Goal: Task Accomplishment & Management: Manage account settings

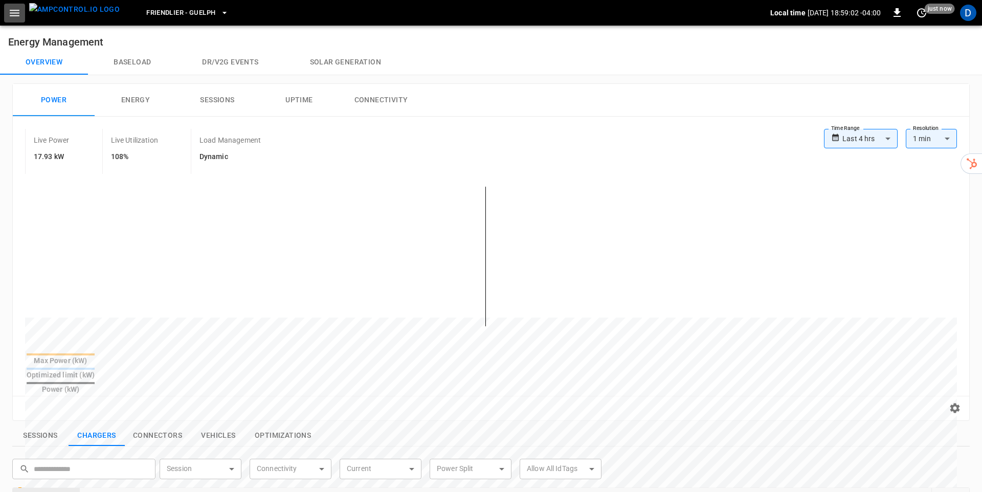
click at [8, 14] on icon "button" at bounding box center [14, 13] width 13 height 13
click at [146, 98] on button "Energy" at bounding box center [136, 100] width 82 height 33
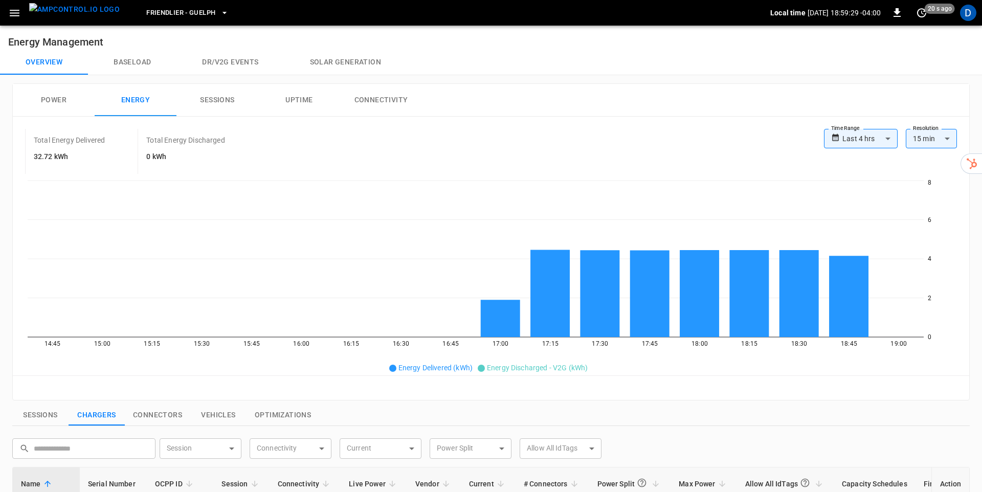
click at [81, 98] on button "Power" at bounding box center [54, 100] width 82 height 33
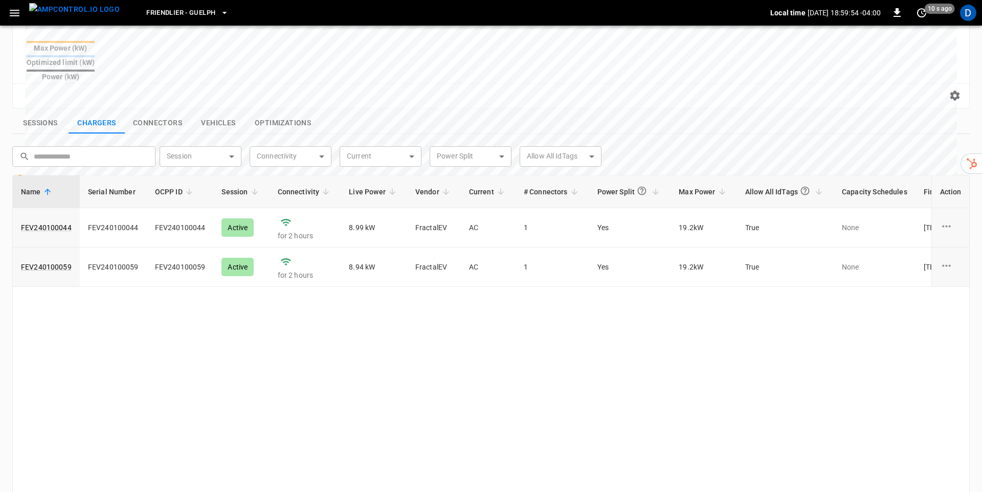
scroll to position [244, 0]
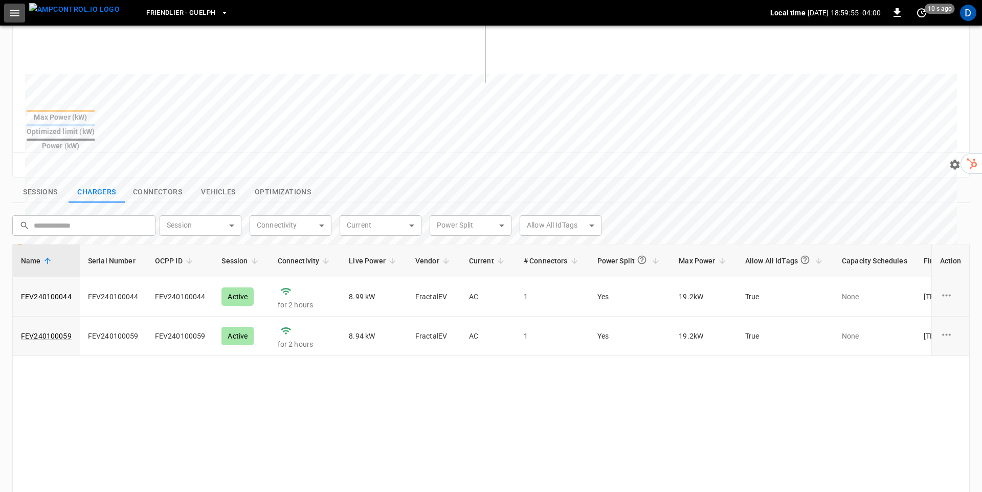
click at [21, 9] on button "button" at bounding box center [14, 13] width 21 height 19
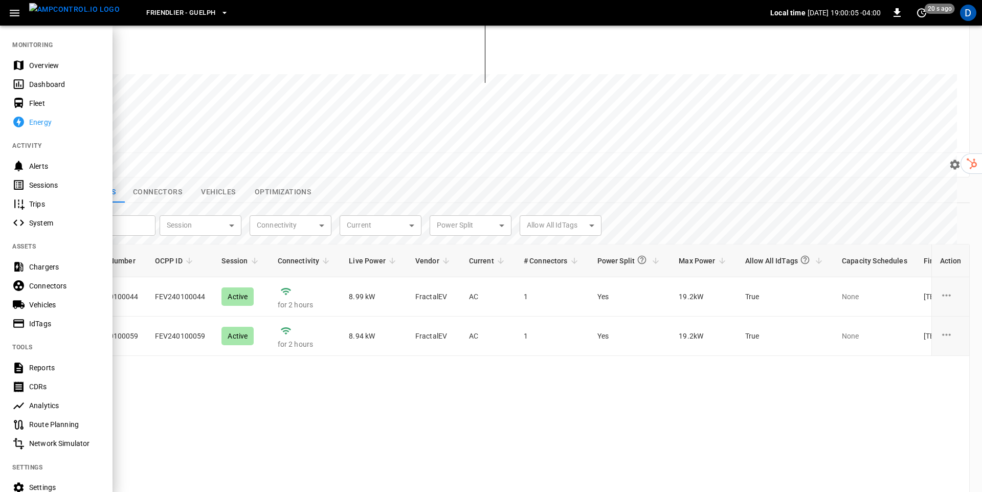
drag, startPoint x: 258, startPoint y: 149, endPoint x: 246, endPoint y: 140, distance: 15.0
click at [258, 149] on div at bounding box center [491, 246] width 982 height 492
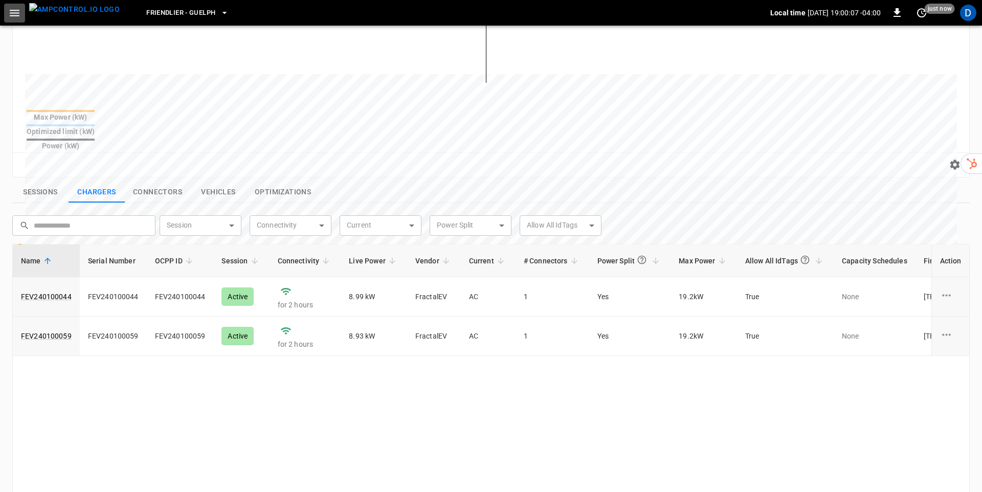
click at [19, 10] on icon "button" at bounding box center [15, 13] width 10 height 7
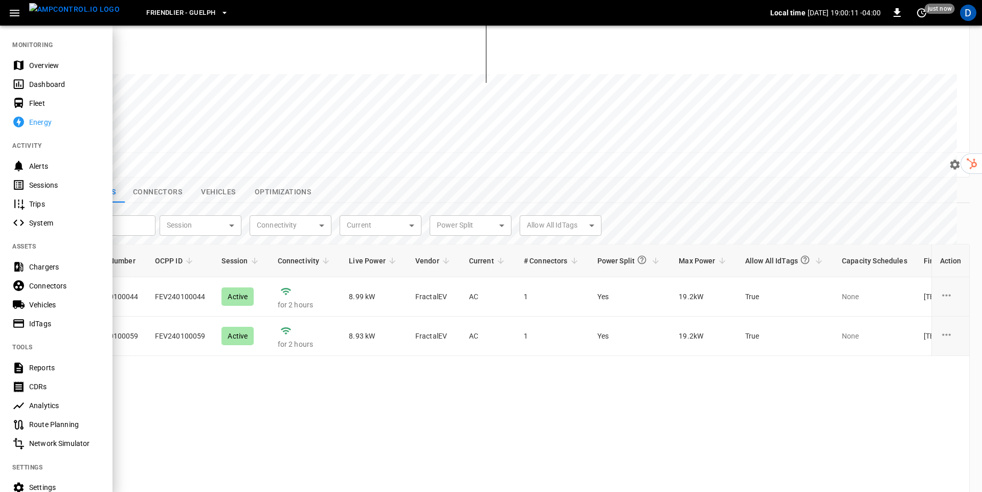
scroll to position [93, 0]
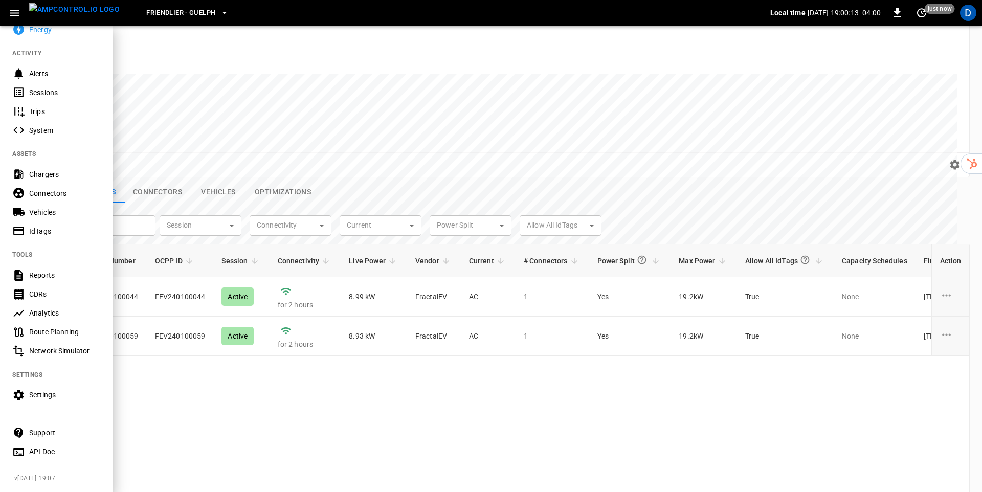
click at [47, 396] on div "Settings" at bounding box center [64, 395] width 71 height 10
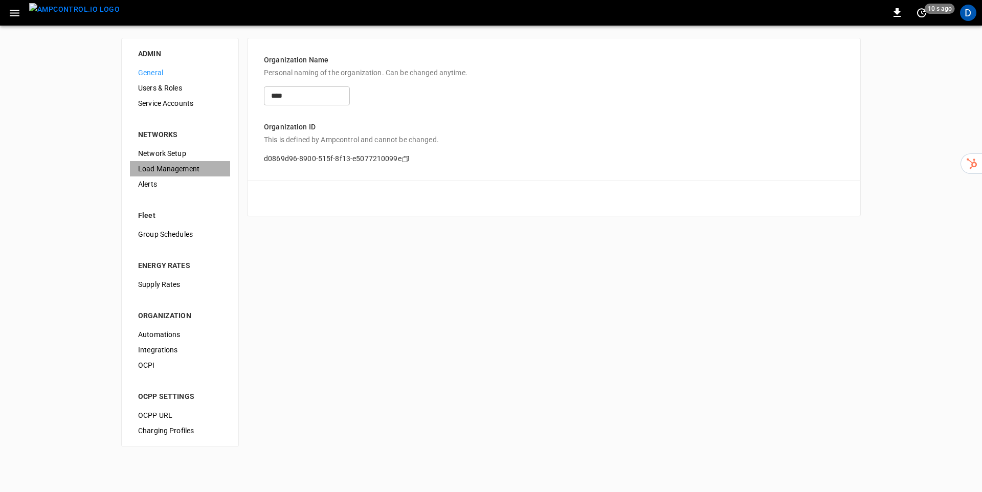
click at [170, 169] on span "Load Management" at bounding box center [180, 169] width 84 height 11
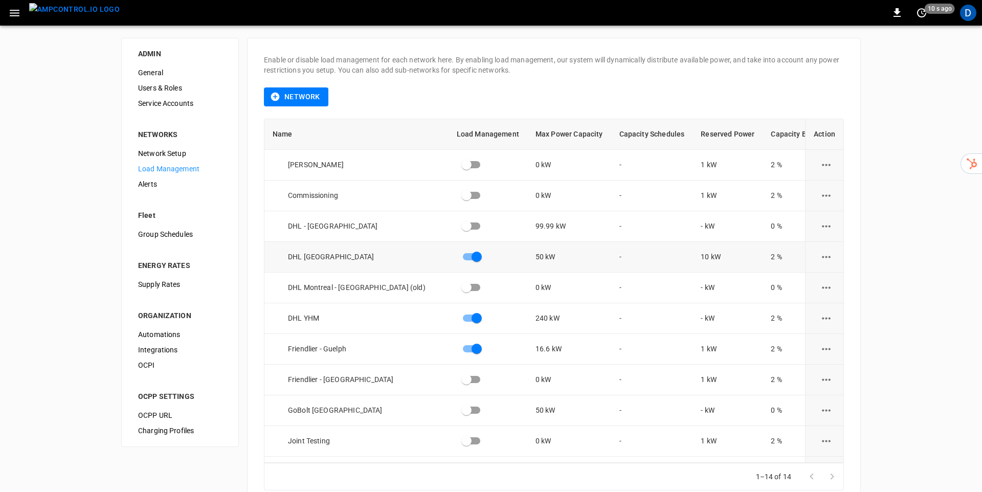
scroll to position [117, 0]
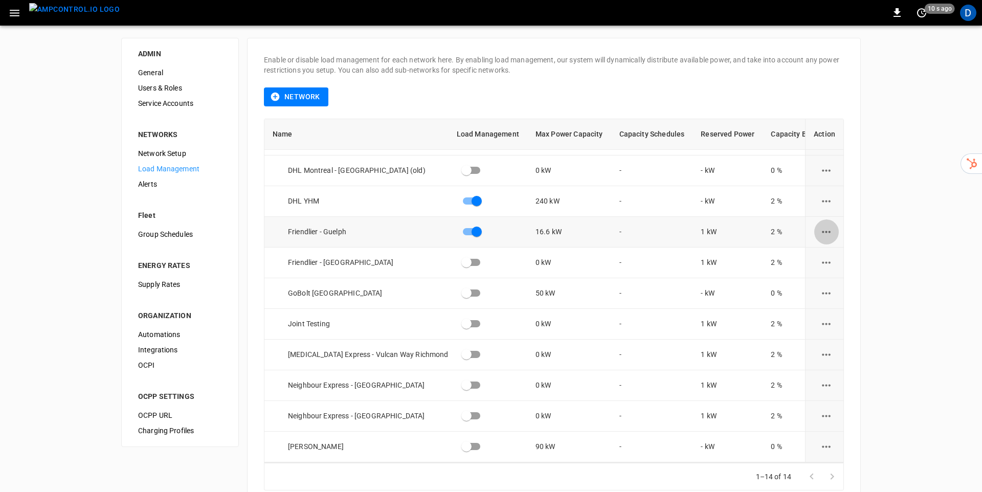
click at [823, 229] on icon "load management options" at bounding box center [826, 232] width 13 height 13
click at [829, 256] on li "Edit" at bounding box center [850, 257] width 73 height 17
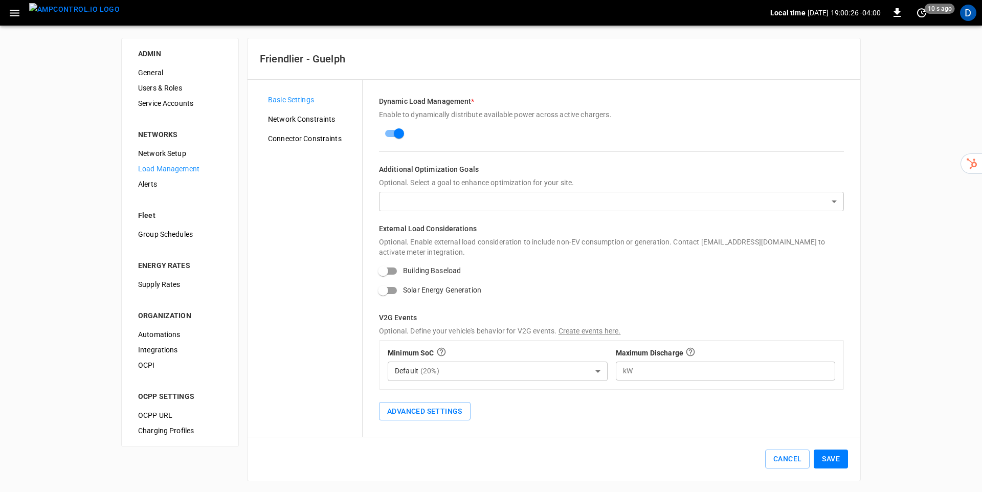
scroll to position [2, 0]
click at [316, 117] on span "Network Constraints" at bounding box center [311, 118] width 86 height 11
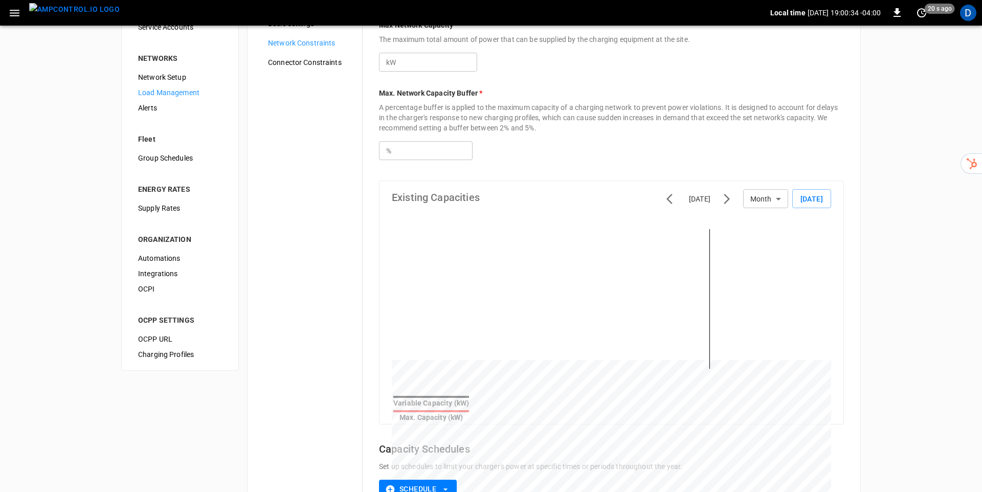
scroll to position [39, 0]
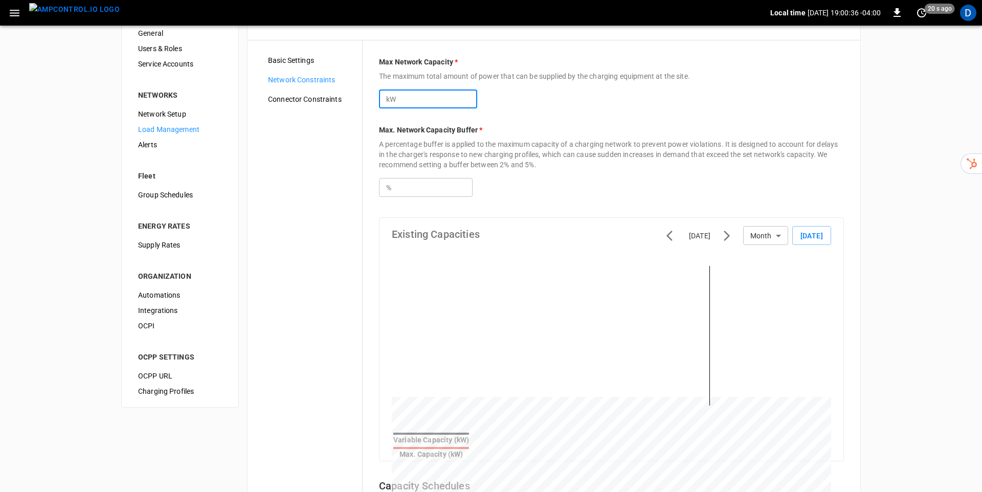
drag, startPoint x: 429, startPoint y: 101, endPoint x: 325, endPoint y: 94, distance: 104.1
click at [325, 94] on div "Basic Settings Network Constraints Connector Constraints Max Network Capacity *…" at bounding box center [554, 343] width 613 height 606
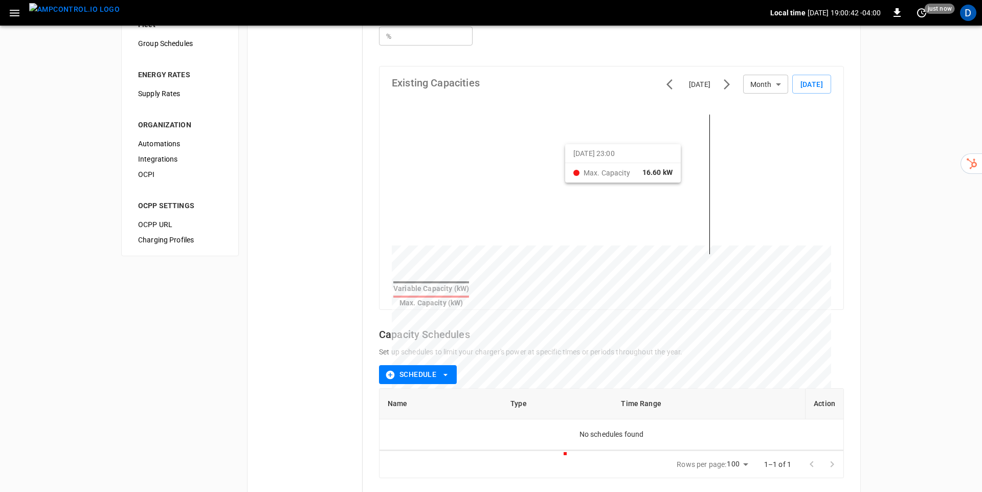
scroll to position [244, 0]
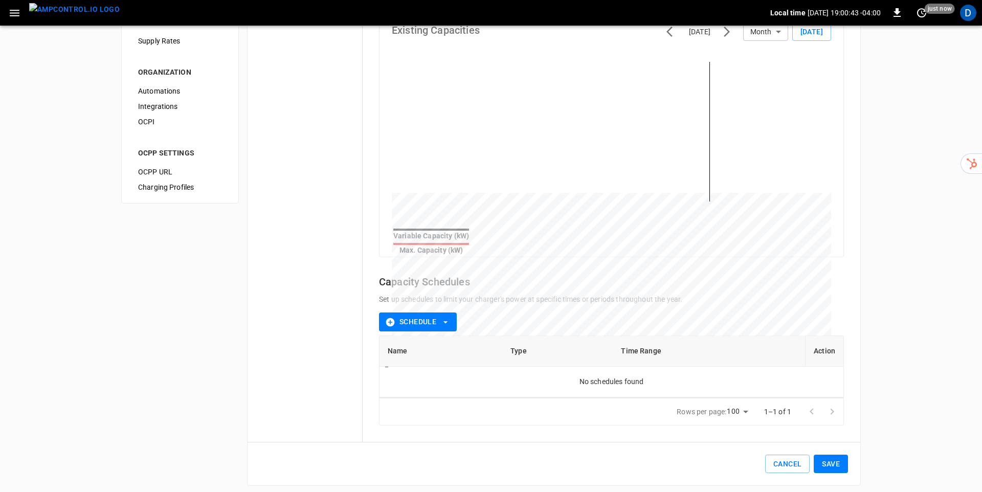
type input "****"
click at [823, 455] on button "Save" at bounding box center [831, 464] width 34 height 19
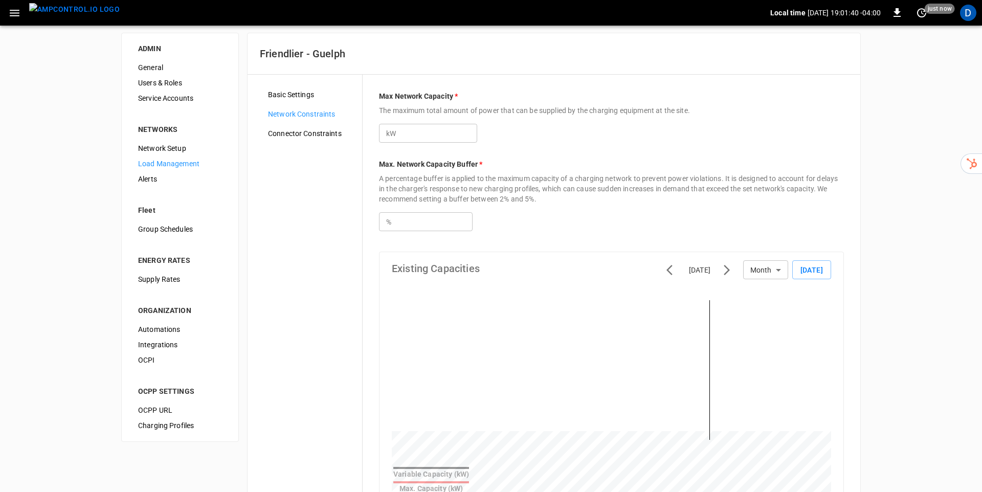
scroll to position [0, 0]
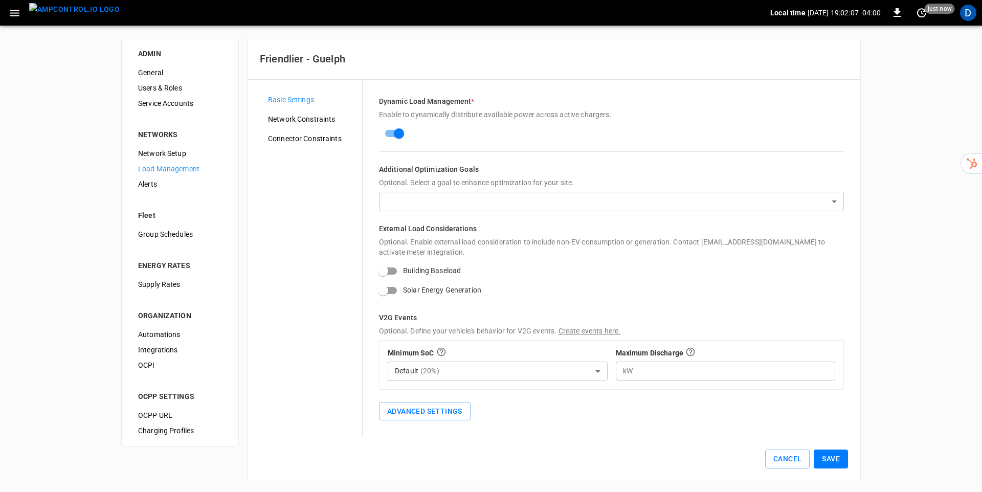
scroll to position [2, 0]
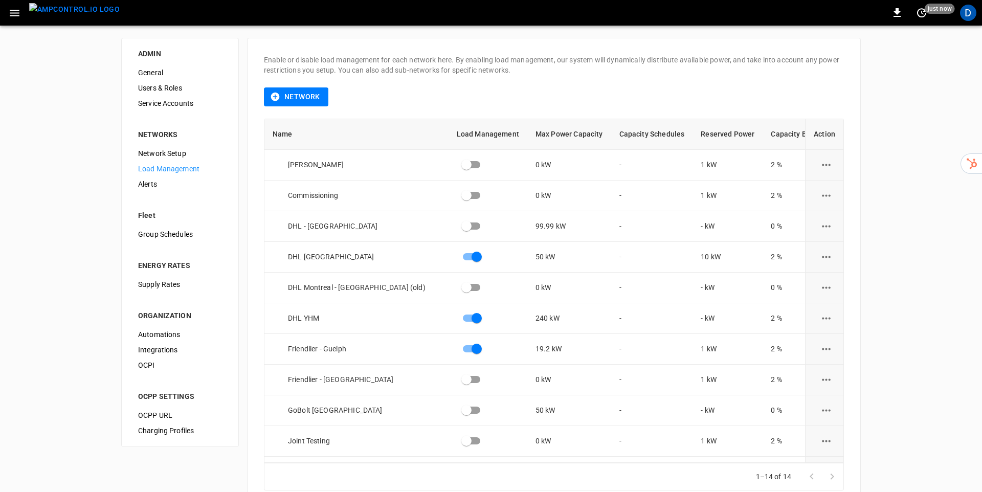
click at [11, 11] on icon "button" at bounding box center [14, 13] width 13 height 13
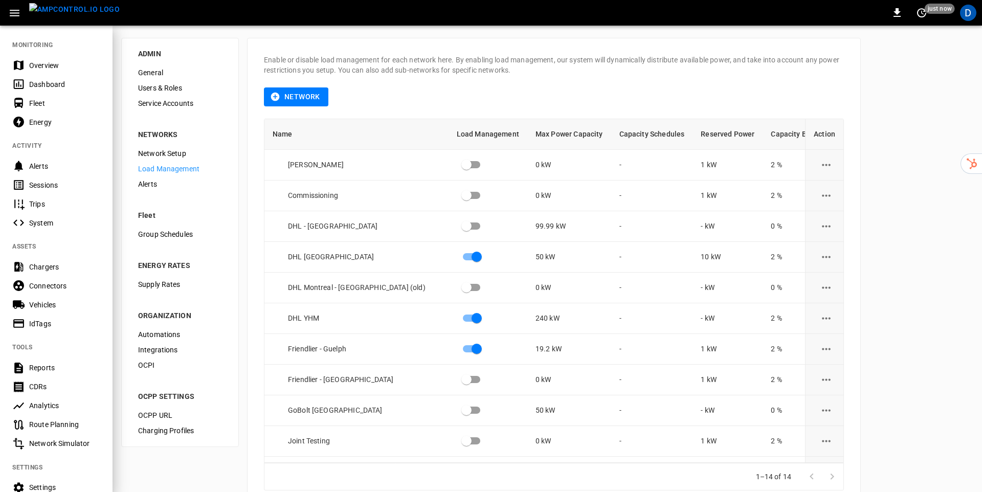
drag, startPoint x: 497, startPoint y: 71, endPoint x: 744, endPoint y: 46, distance: 248.9
click at [499, 71] on div at bounding box center [491, 246] width 982 height 492
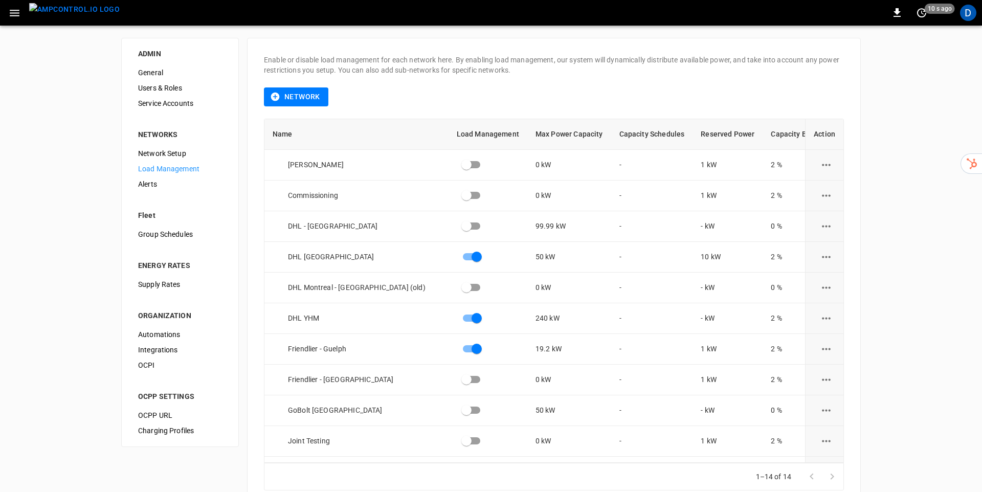
click at [18, 12] on icon "button" at bounding box center [14, 13] width 13 height 13
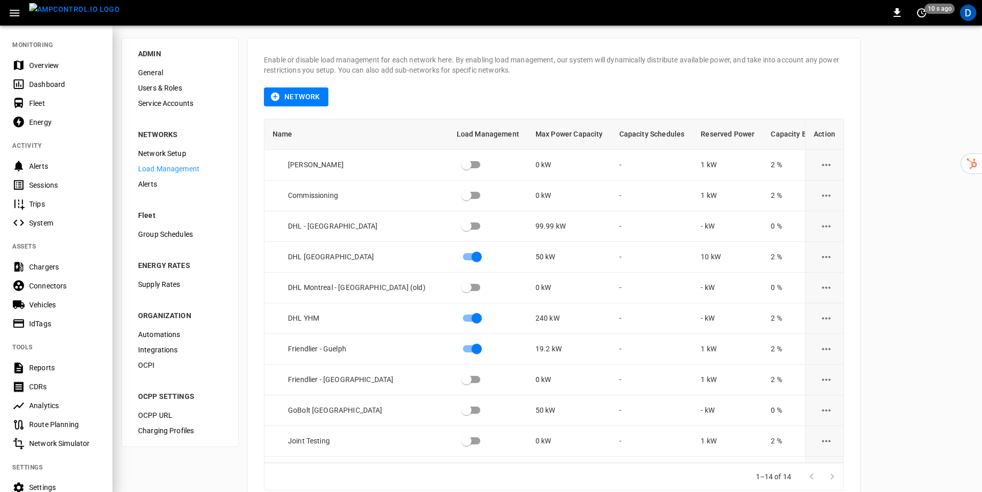
drag, startPoint x: 52, startPoint y: 67, endPoint x: 51, endPoint y: 81, distance: 14.8
click at [52, 67] on div "Overview" at bounding box center [64, 65] width 71 height 10
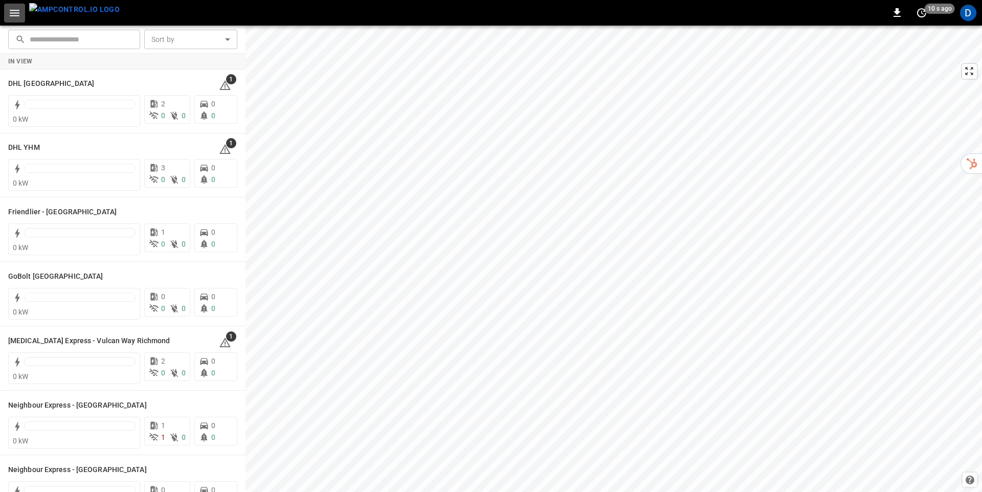
click at [15, 16] on icon "button" at bounding box center [14, 13] width 13 height 13
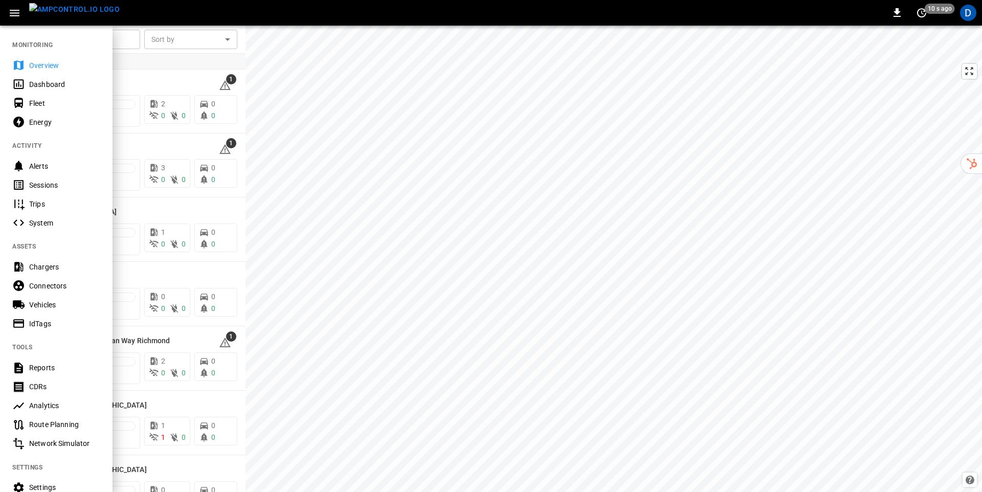
click at [123, 35] on div at bounding box center [491, 246] width 982 height 492
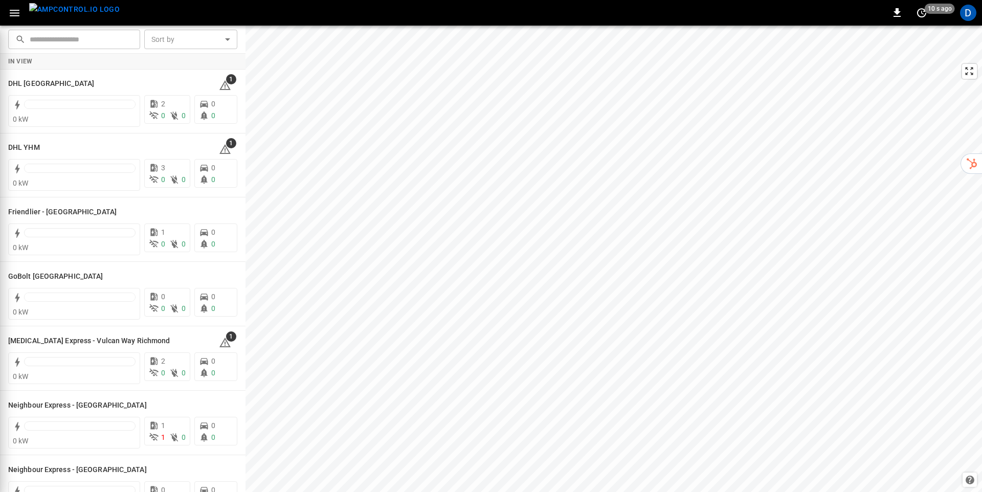
click at [107, 40] on input "text" at bounding box center [81, 39] width 103 height 19
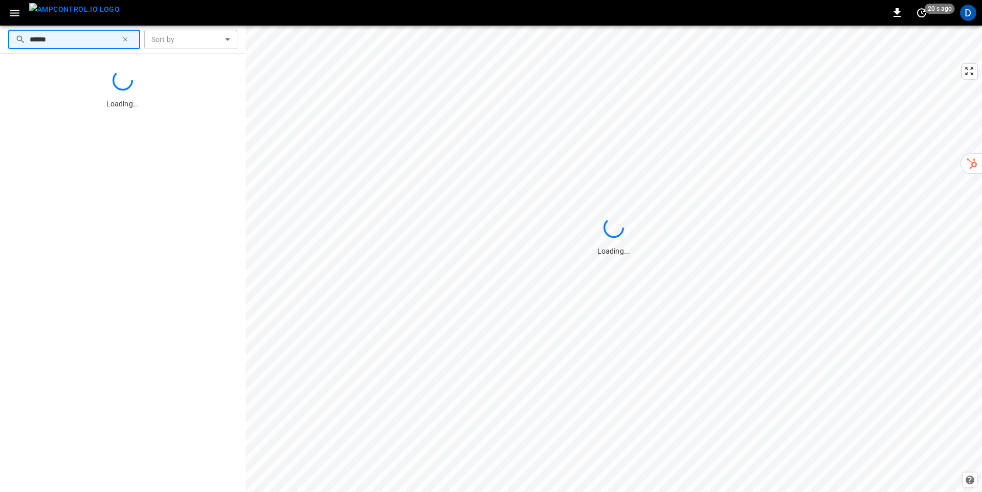
type input "******"
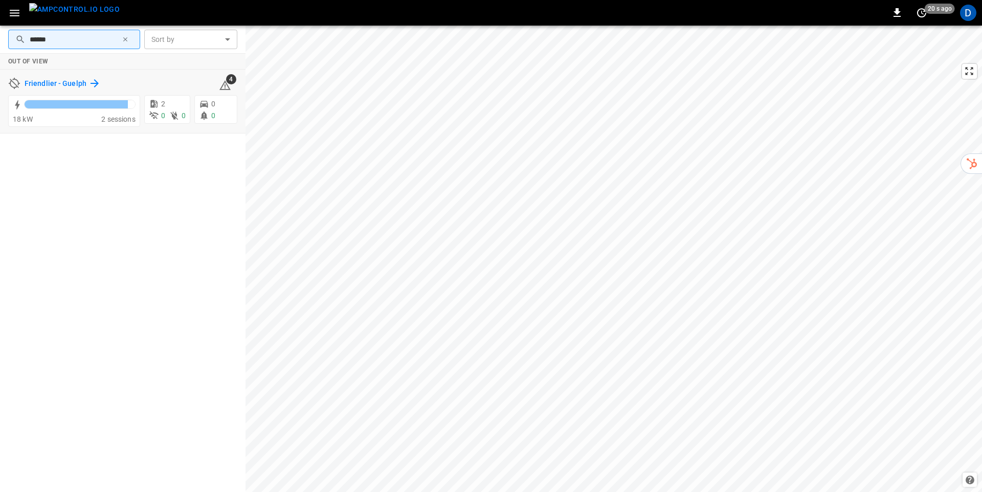
click at [89, 82] on icon at bounding box center [95, 83] width 12 height 12
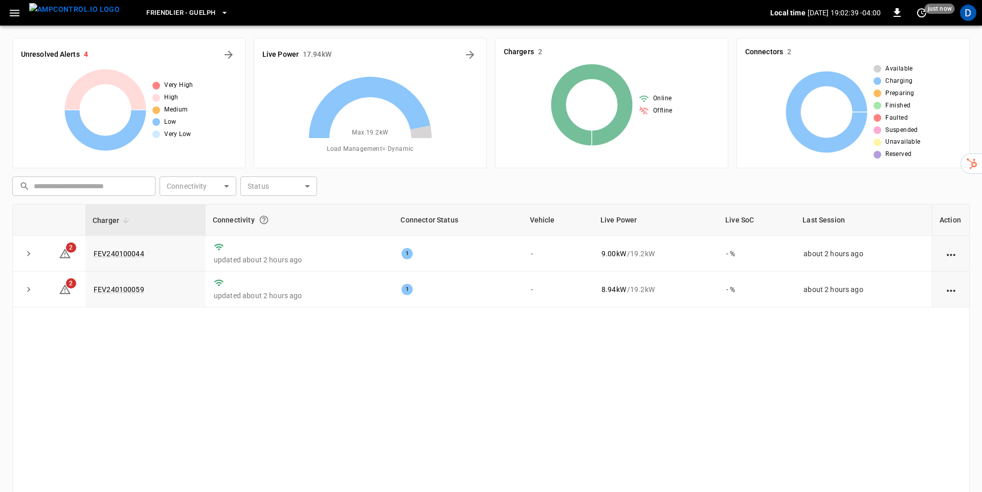
click at [424, 134] on icon at bounding box center [420, 132] width 21 height 13
click at [405, 254] on div "1" at bounding box center [407, 253] width 11 height 11
click at [11, 15] on icon "button" at bounding box center [14, 13] width 13 height 13
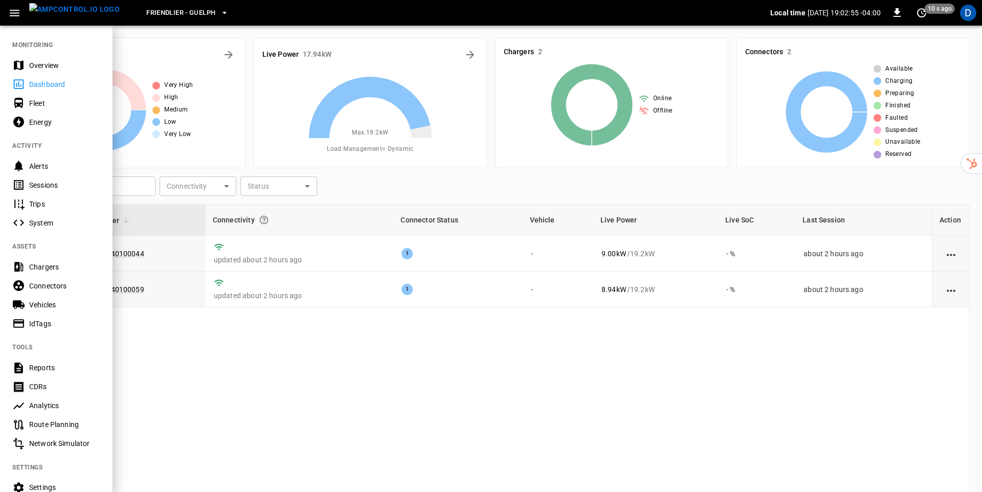
scroll to position [93, 0]
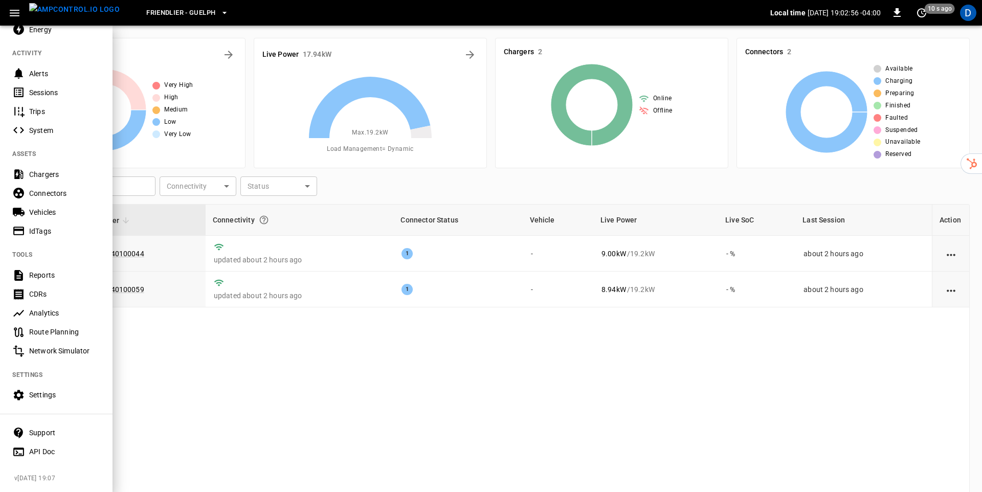
click at [49, 398] on div "Settings" at bounding box center [64, 395] width 71 height 10
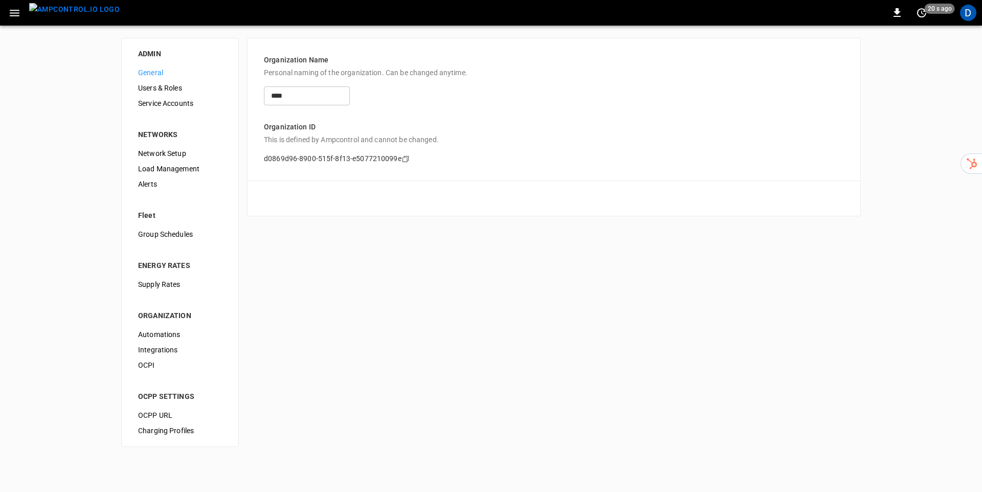
drag, startPoint x: 169, startPoint y: 168, endPoint x: 188, endPoint y: 176, distance: 21.1
click at [169, 168] on span "Load Management" at bounding box center [180, 169] width 84 height 11
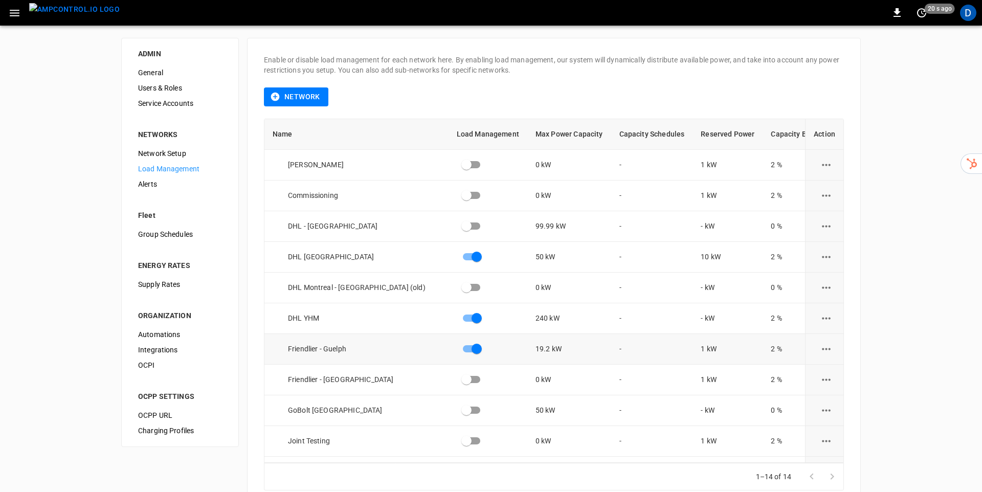
scroll to position [81, 0]
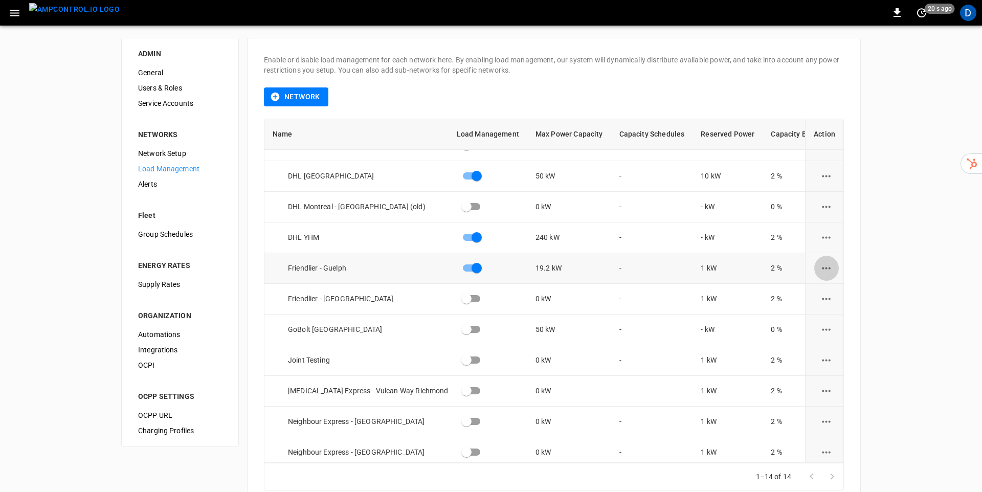
click at [826, 269] on icon "load management options" at bounding box center [826, 268] width 9 height 2
click at [825, 296] on li "Edit" at bounding box center [850, 293] width 73 height 17
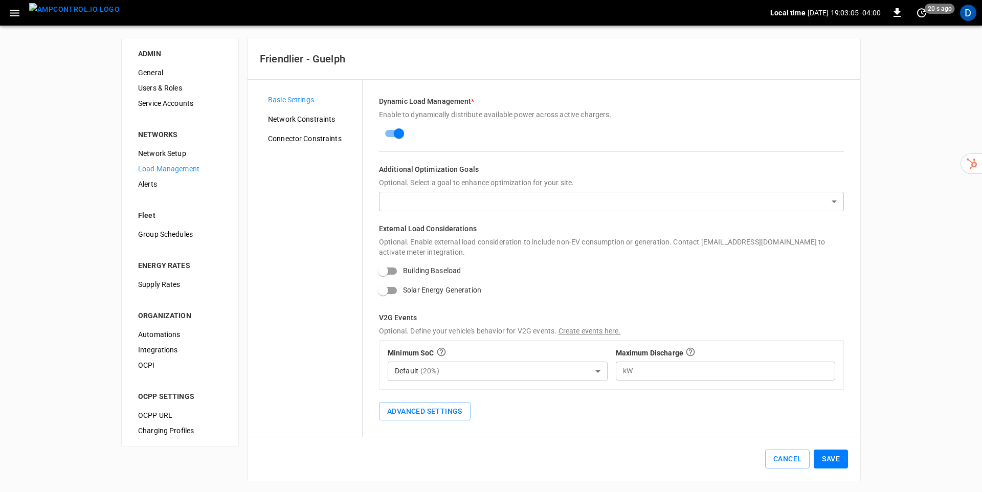
scroll to position [2, 0]
click at [308, 121] on span "Network Constraints" at bounding box center [311, 118] width 86 height 11
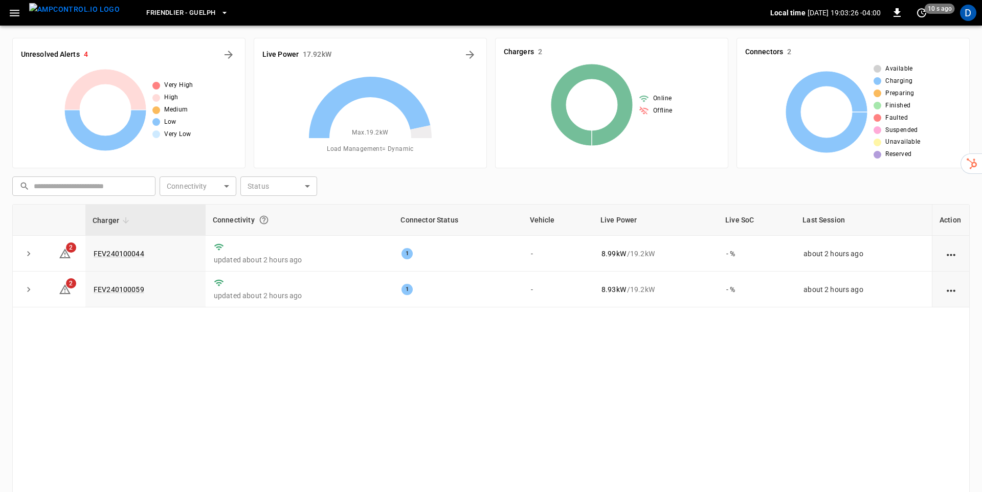
click at [627, 371] on div "Charger Connectivity Connector Status Vehicle Live Power Live SoC Last Session …" at bounding box center [491, 376] width 958 height 344
drag, startPoint x: 23, startPoint y: 253, endPoint x: 34, endPoint y: 258, distance: 11.7
click at [24, 253] on icon "expand row" at bounding box center [29, 254] width 10 height 10
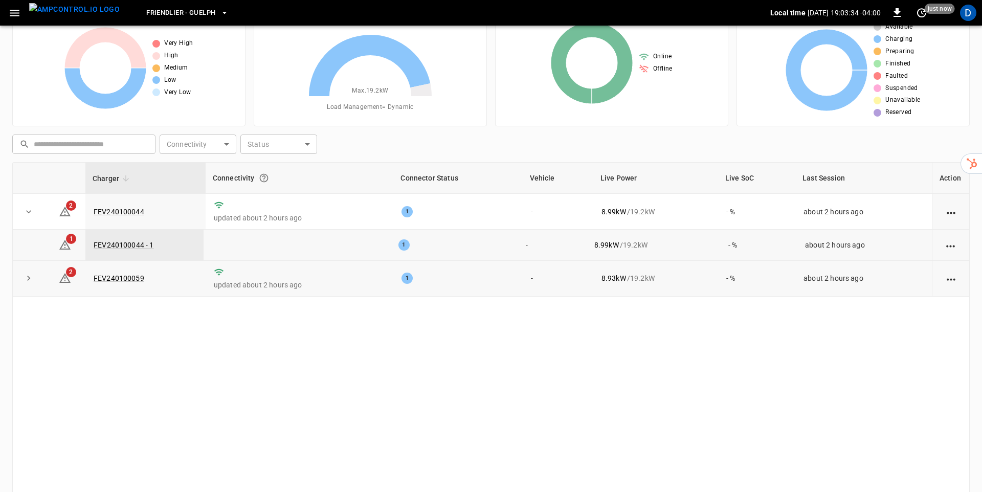
scroll to position [45, 0]
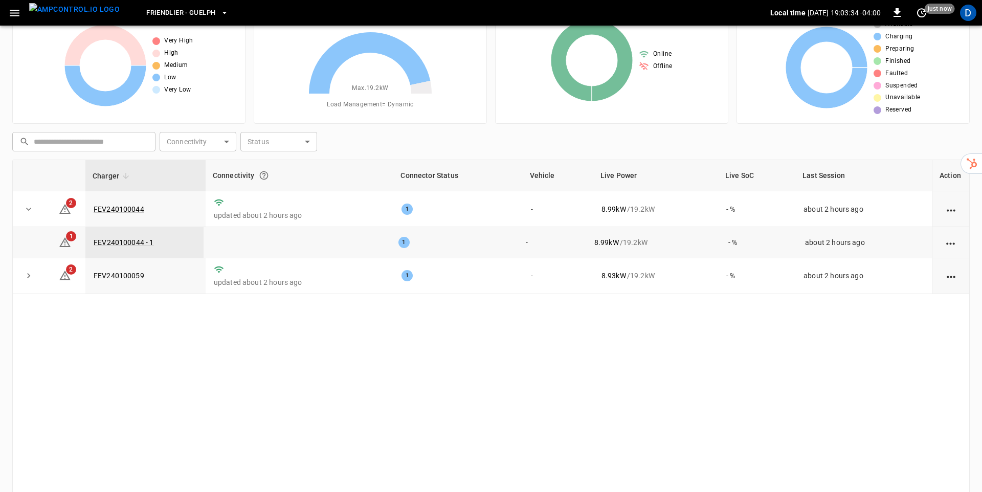
drag, startPoint x: 70, startPoint y: 249, endPoint x: 67, endPoint y: 244, distance: 6.0
click at [70, 249] on td "1" at bounding box center [65, 242] width 41 height 31
drag, startPoint x: 67, startPoint y: 243, endPoint x: 73, endPoint y: 242, distance: 6.2
click at [67, 243] on icon at bounding box center [65, 242] width 12 height 12
click at [33, 272] on icon "expand row" at bounding box center [29, 276] width 10 height 10
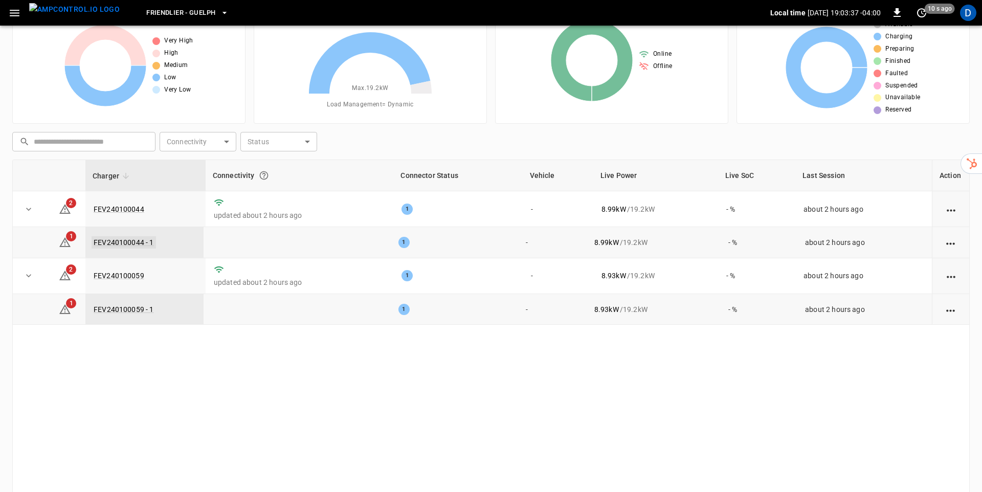
click at [135, 241] on link "FEV240100044 - 1" at bounding box center [124, 242] width 64 height 12
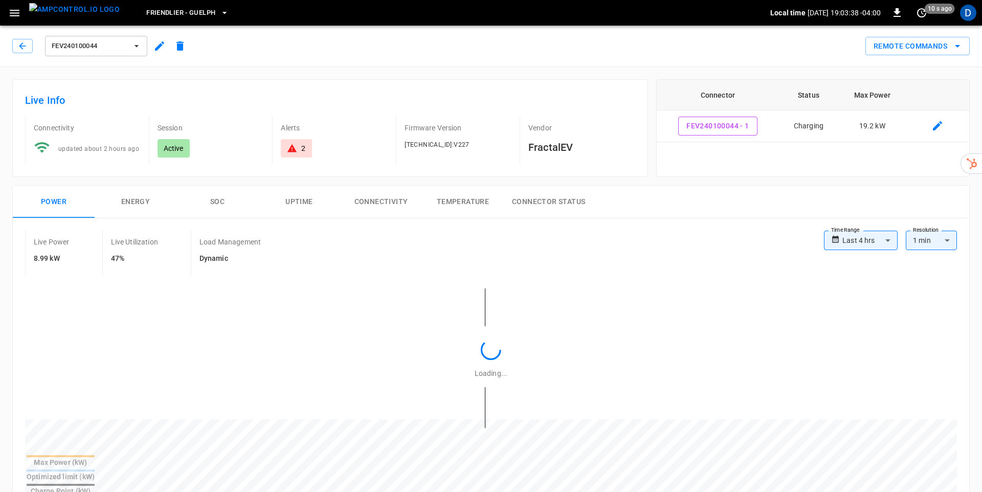
type input "**********"
click at [23, 51] on icon "button" at bounding box center [22, 46] width 10 height 10
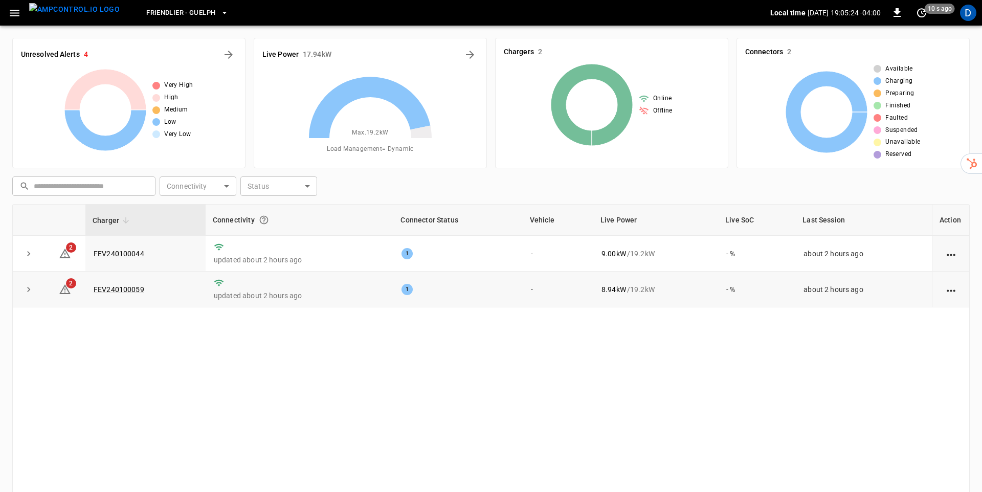
drag, startPoint x: 569, startPoint y: 348, endPoint x: 432, endPoint y: 304, distance: 143.8
click at [568, 348] on div "Charger Connectivity Connector Status Vehicle Live Power Live SoC Last Session …" at bounding box center [491, 376] width 958 height 344
click at [30, 254] on icon "expand row" at bounding box center [29, 254] width 10 height 10
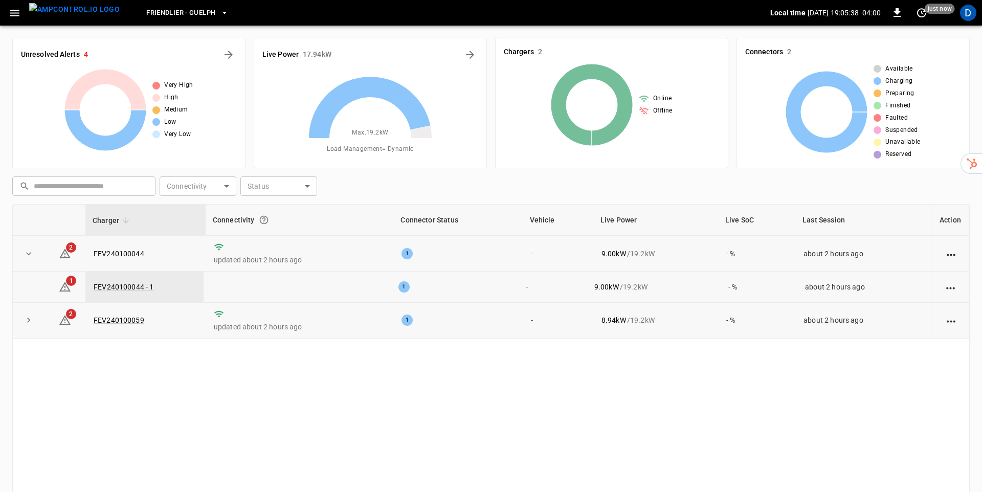
click at [25, 324] on icon "expand row" at bounding box center [29, 320] width 10 height 10
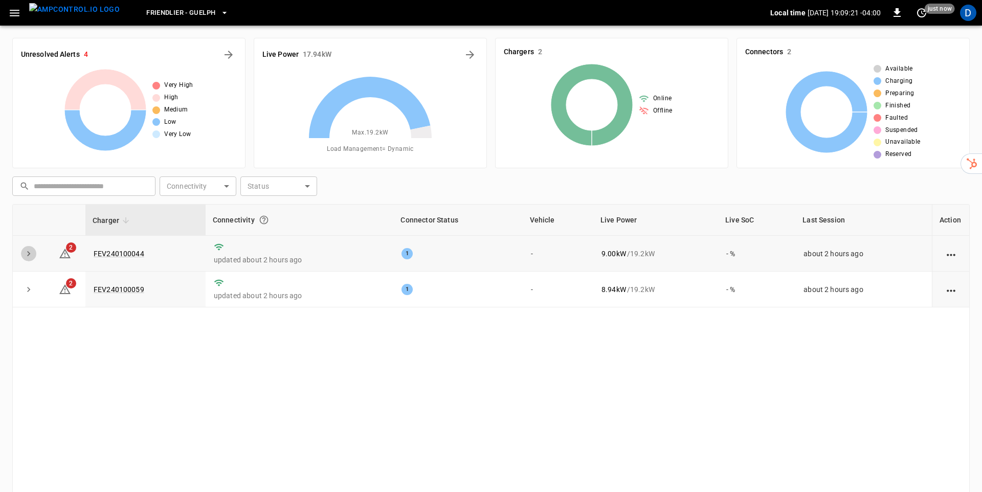
click at [31, 252] on icon "expand row" at bounding box center [29, 254] width 10 height 10
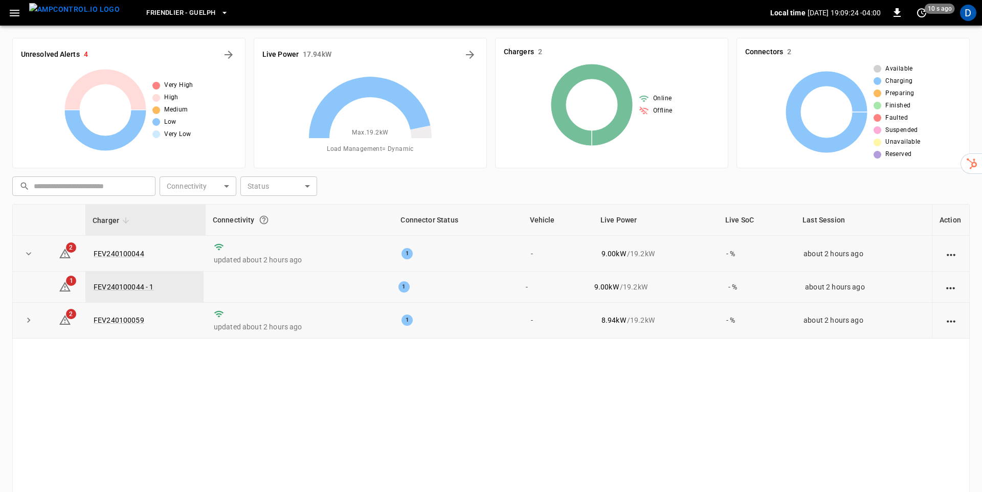
click at [21, 315] on td at bounding box center [29, 321] width 32 height 36
click at [25, 318] on icon "expand row" at bounding box center [29, 320] width 10 height 10
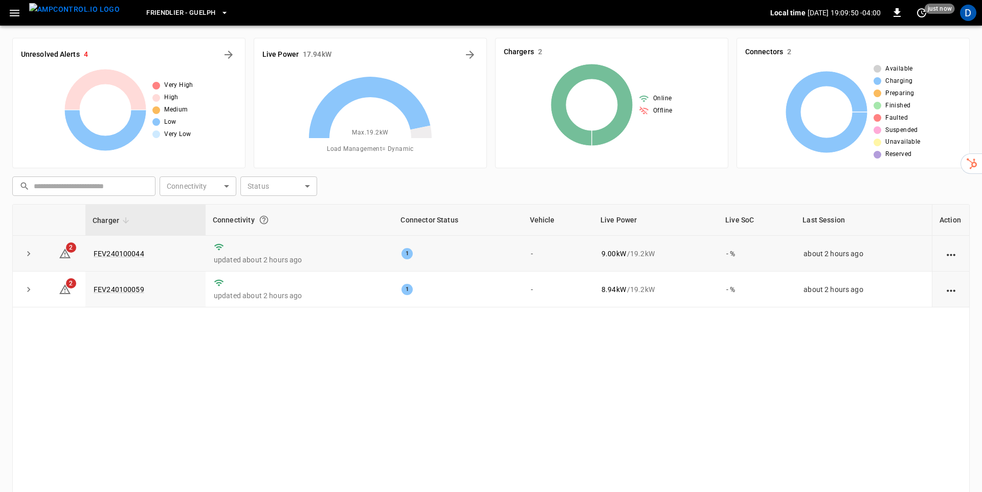
click at [32, 253] on icon "expand row" at bounding box center [29, 254] width 10 height 10
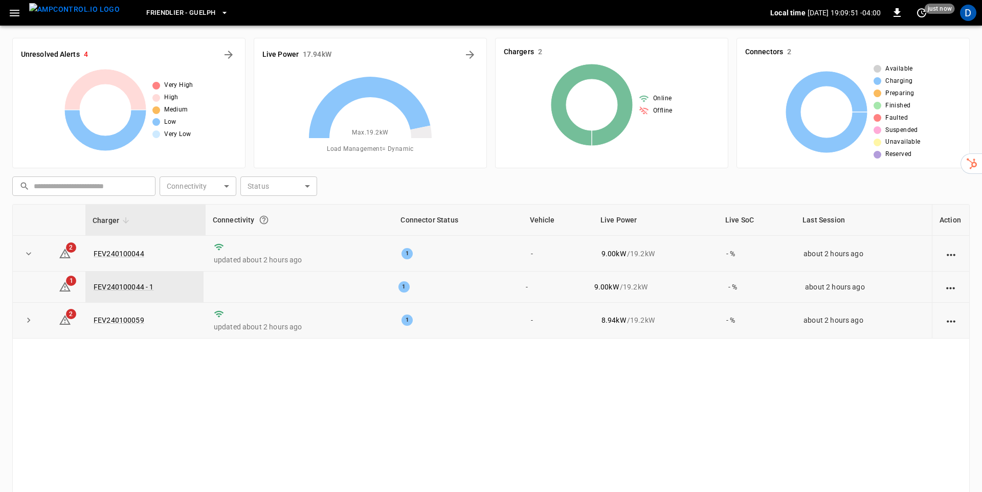
click at [29, 319] on icon "expand row" at bounding box center [29, 320] width 10 height 10
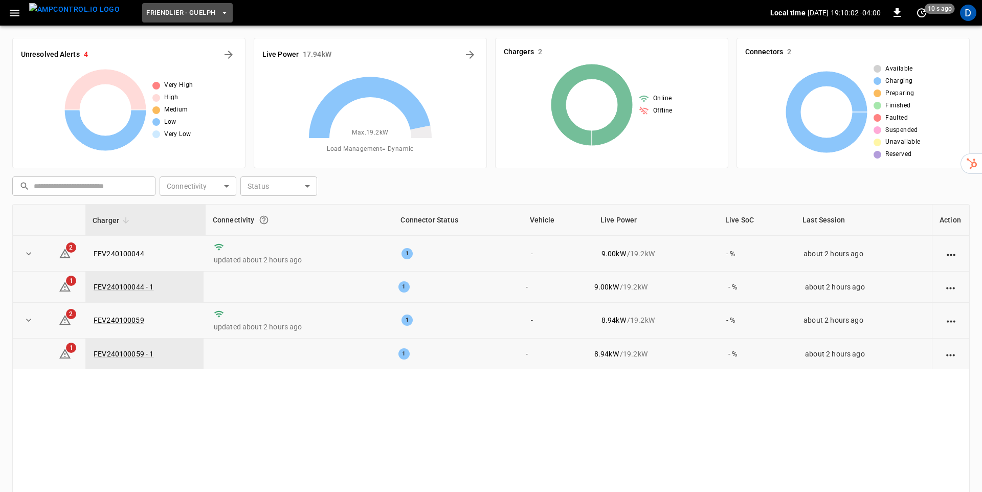
click at [195, 11] on span "Friendlier - Guelph" at bounding box center [180, 13] width 69 height 12
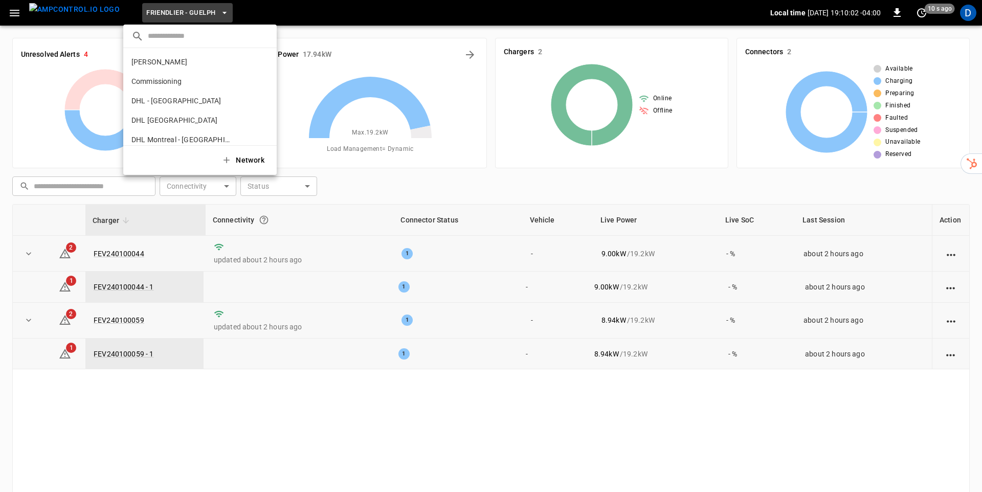
scroll to position [114, 0]
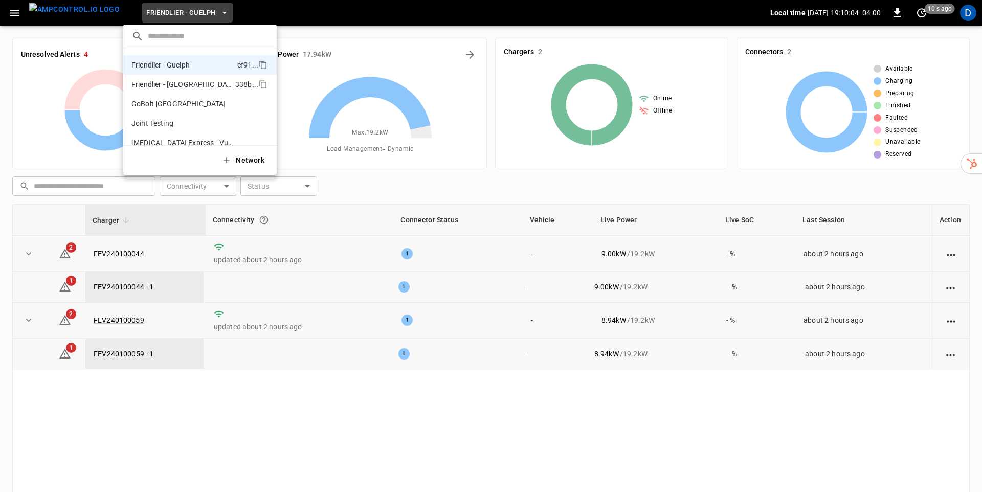
click at [169, 84] on p "Friendlier - Ottawa" at bounding box center [181, 84] width 100 height 10
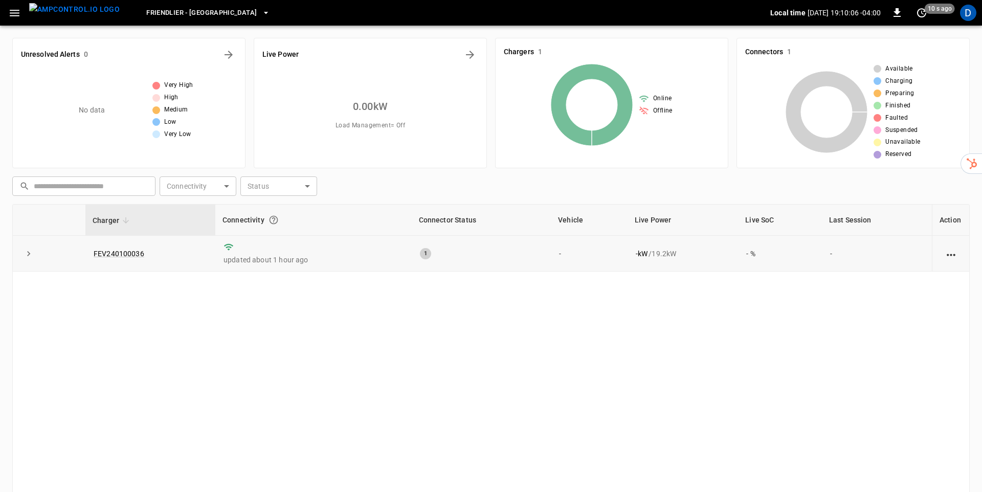
click at [313, 251] on td "updated about 1 hour ago" at bounding box center [313, 254] width 196 height 36
click at [124, 254] on link "FEV240100036" at bounding box center [119, 254] width 55 height 12
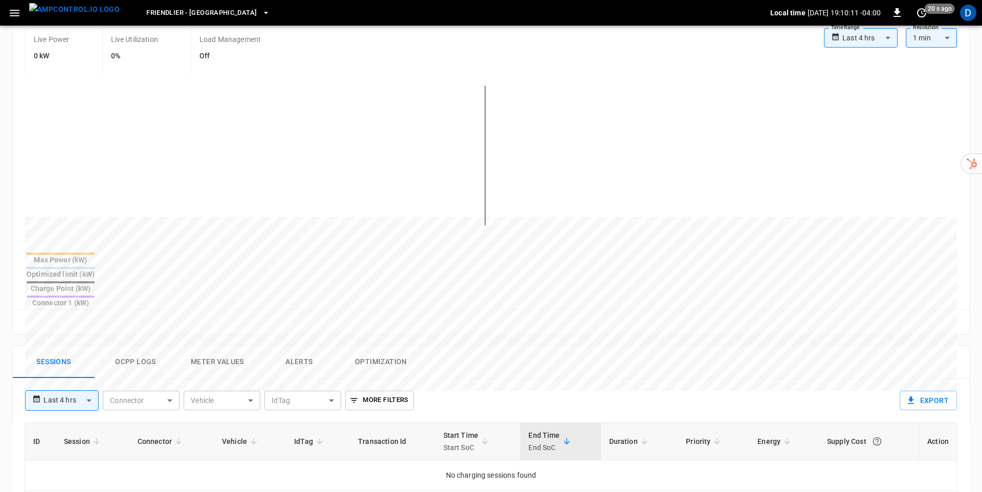
scroll to position [134, 0]
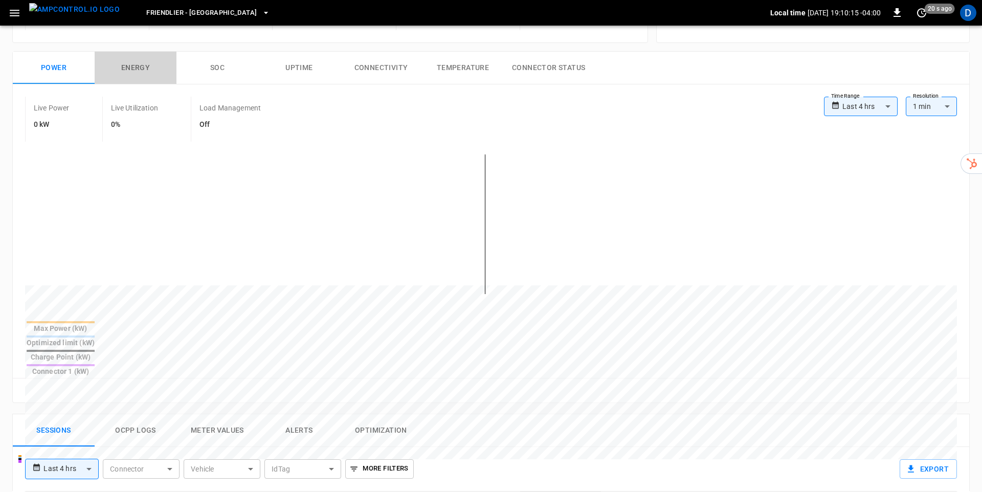
click at [131, 72] on button "Energy" at bounding box center [136, 68] width 82 height 33
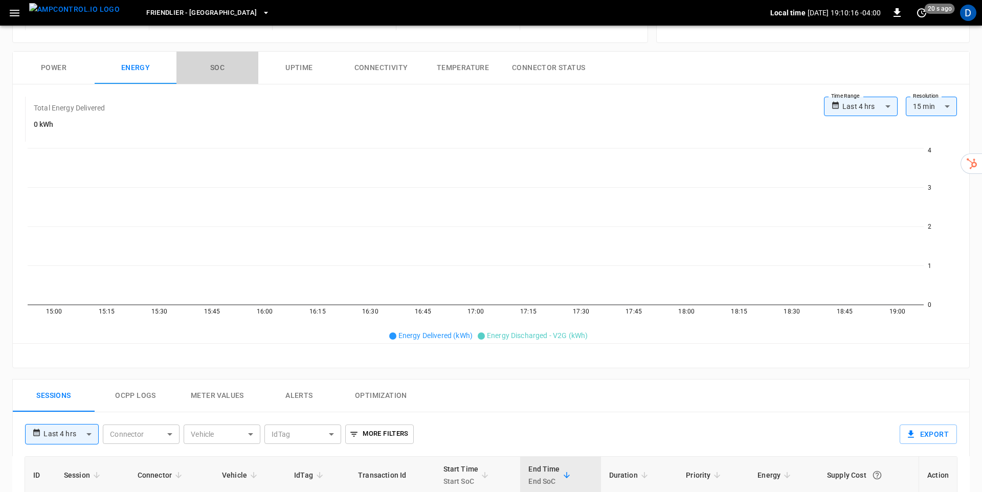
click at [248, 74] on button "SOC" at bounding box center [217, 68] width 82 height 33
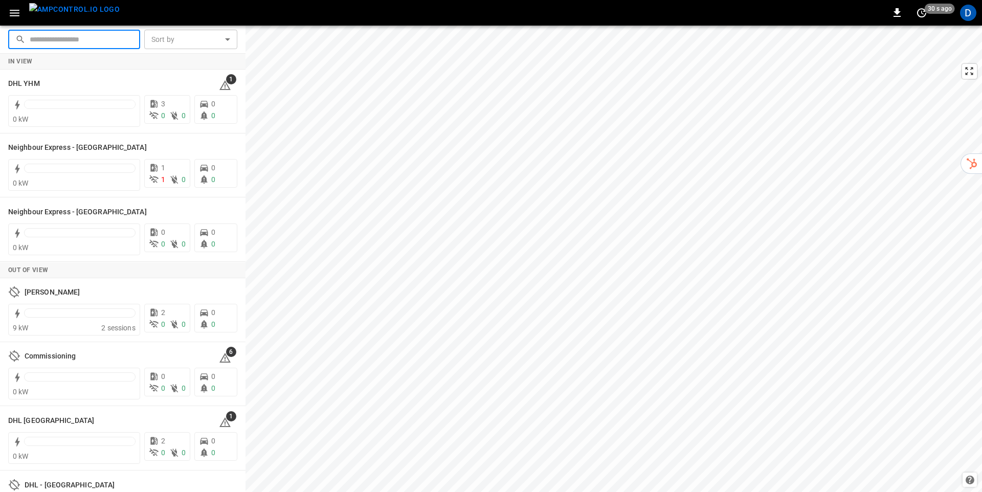
click at [54, 39] on input "text" at bounding box center [81, 39] width 103 height 19
type input "******"
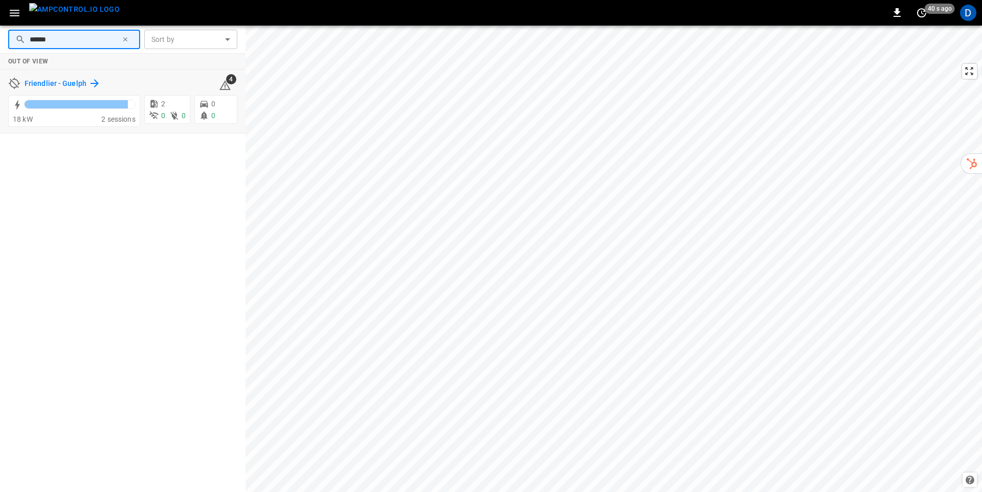
click at [89, 82] on icon at bounding box center [95, 83] width 12 height 12
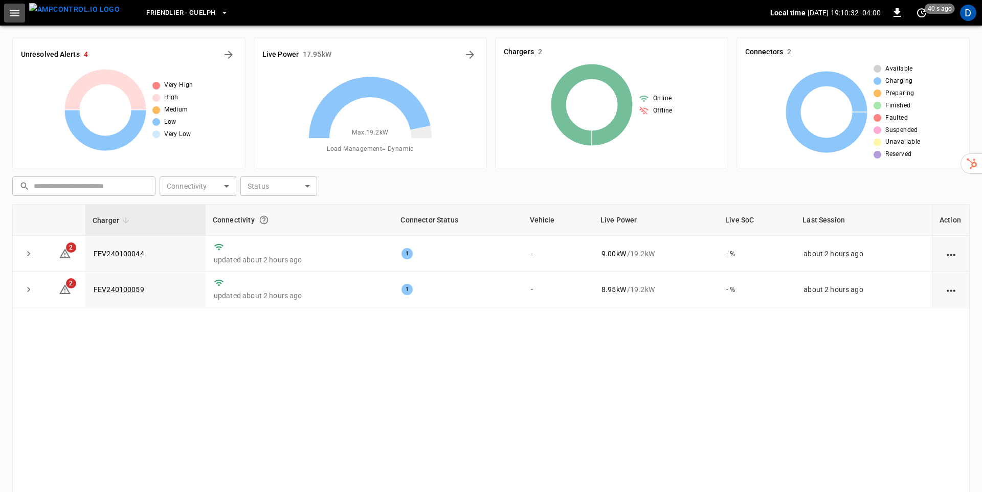
drag, startPoint x: 14, startPoint y: 14, endPoint x: 16, endPoint y: 23, distance: 9.4
click at [14, 14] on icon "button" at bounding box center [14, 13] width 13 height 13
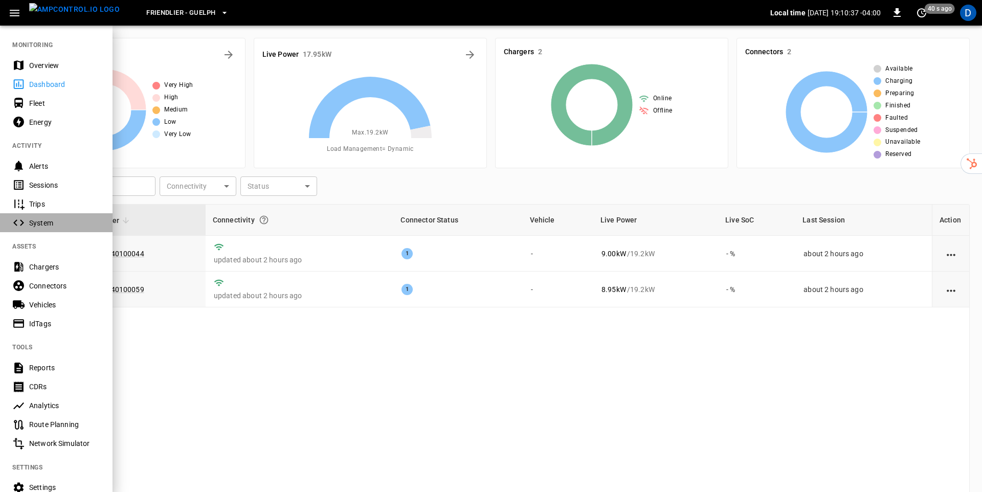
drag, startPoint x: 59, startPoint y: 224, endPoint x: 53, endPoint y: 230, distance: 9.1
click at [59, 224] on div "System" at bounding box center [64, 223] width 71 height 10
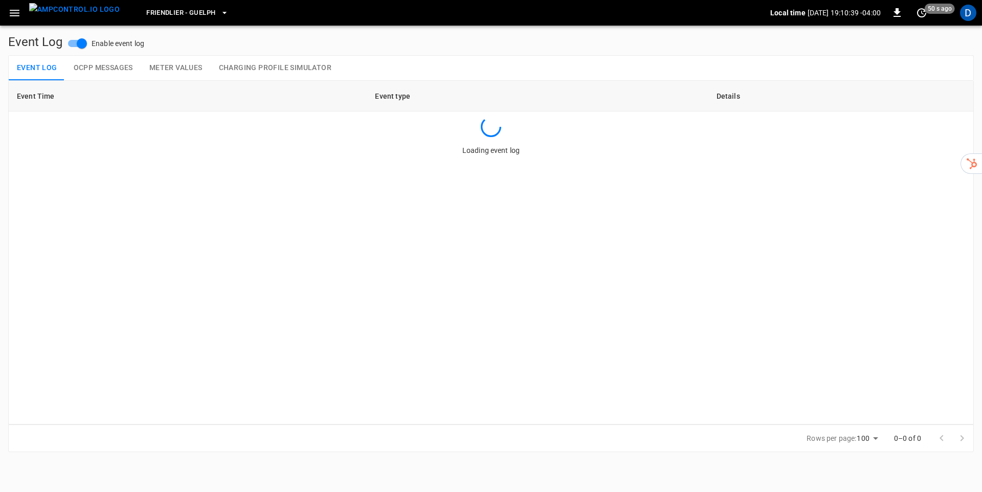
click at [14, 12] on icon "button" at bounding box center [15, 13] width 10 height 7
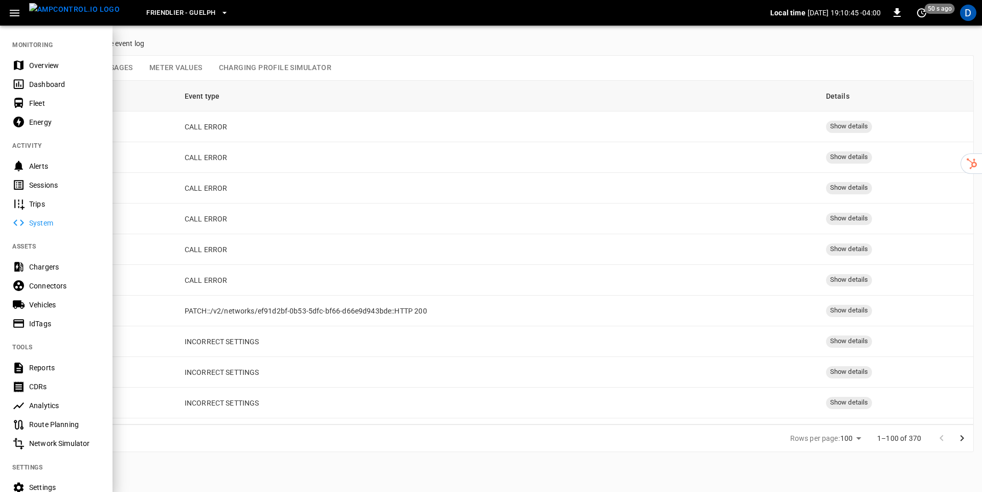
drag, startPoint x: 241, startPoint y: 57, endPoint x: 233, endPoint y: 64, distance: 10.5
click at [240, 57] on div at bounding box center [491, 246] width 982 height 492
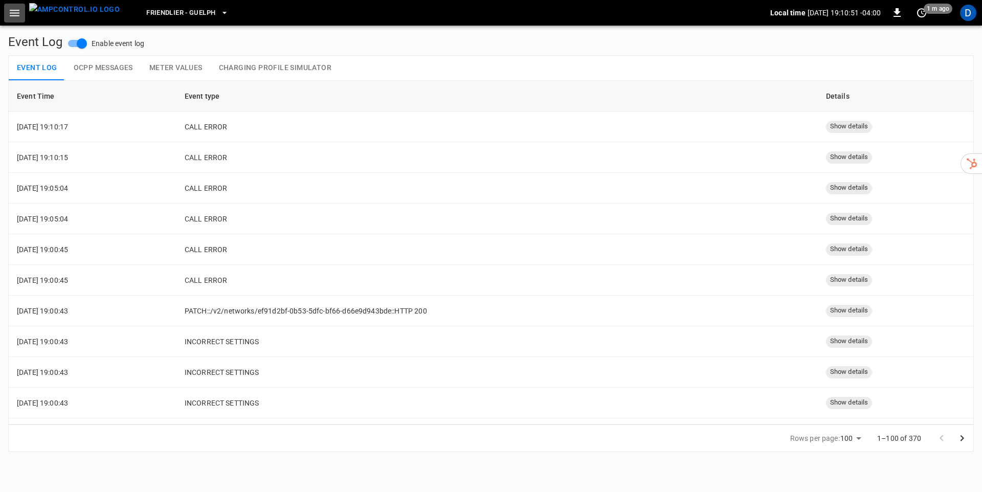
click at [13, 11] on icon "button" at bounding box center [14, 13] width 13 height 13
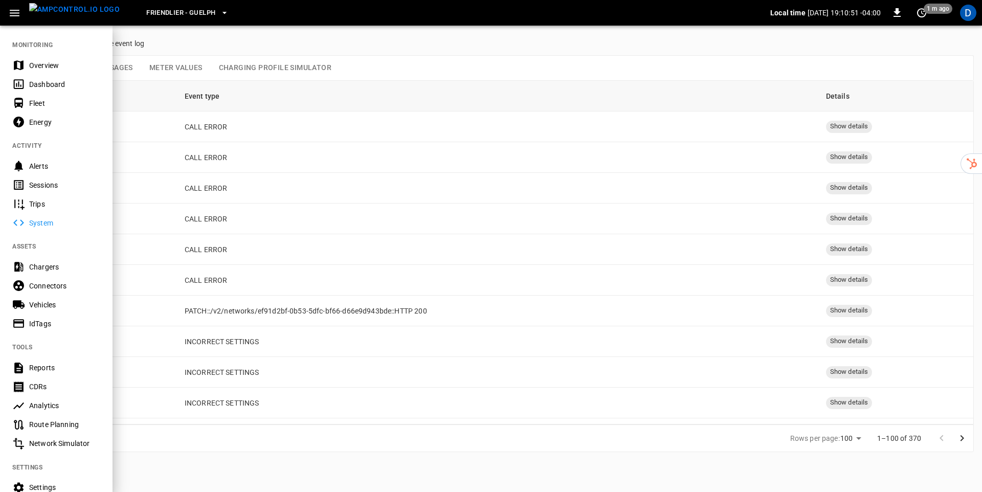
click at [219, 9] on icon "button" at bounding box center [224, 13] width 10 height 10
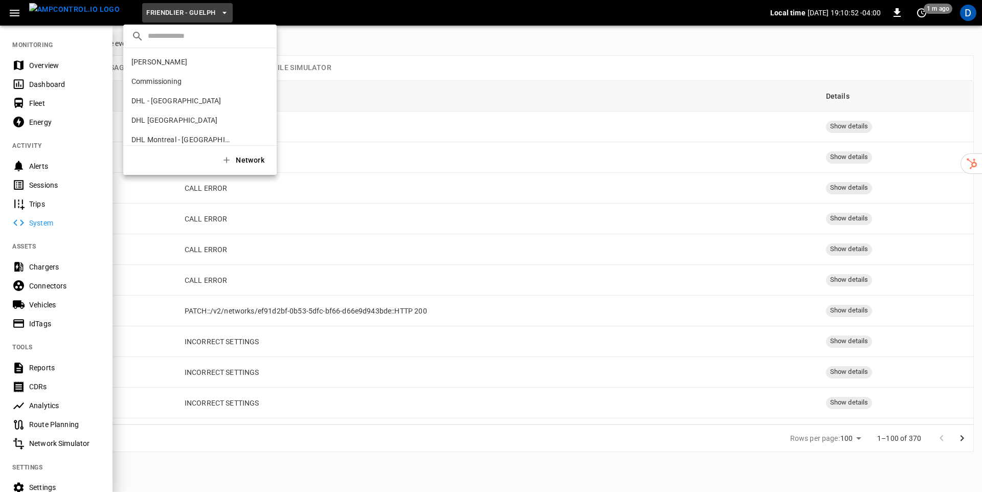
scroll to position [114, 0]
click at [180, 64] on p "Friendlier - Guelph" at bounding box center [182, 65] width 102 height 10
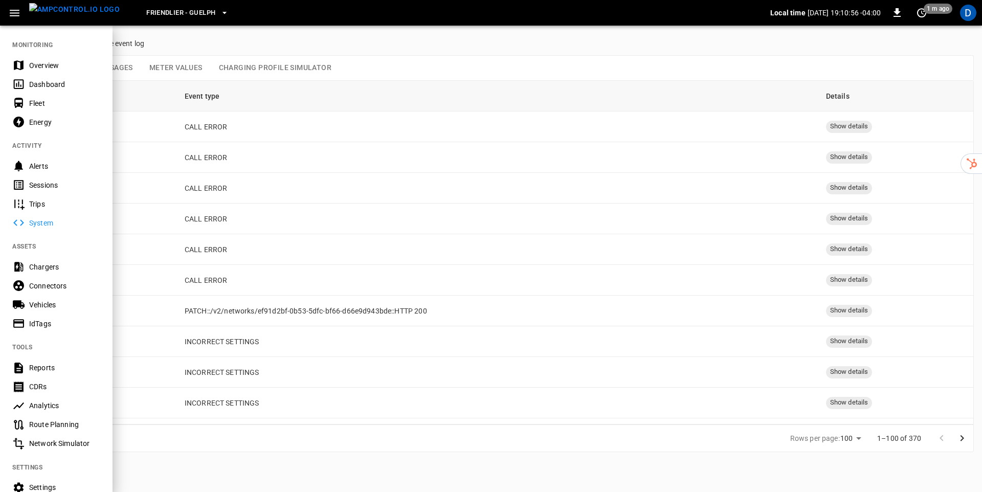
scroll to position [93, 0]
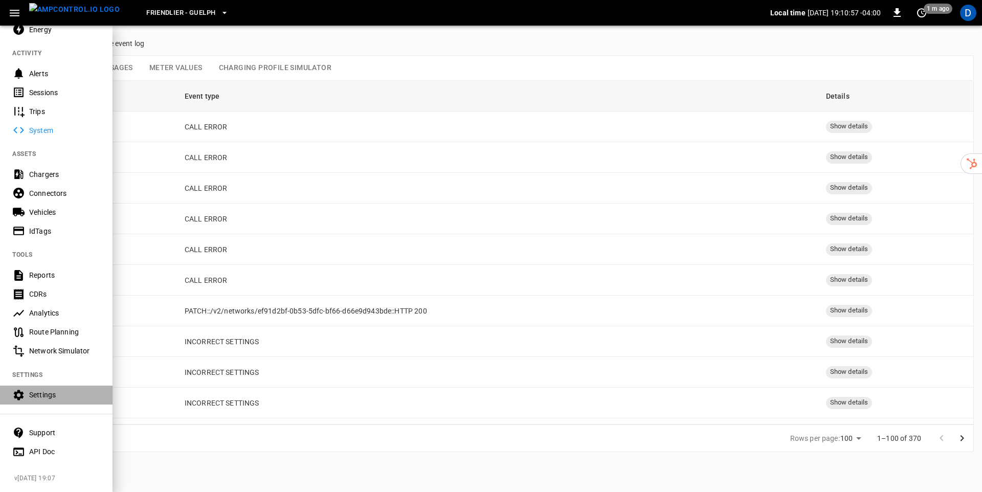
click at [45, 394] on div "Settings" at bounding box center [64, 395] width 71 height 10
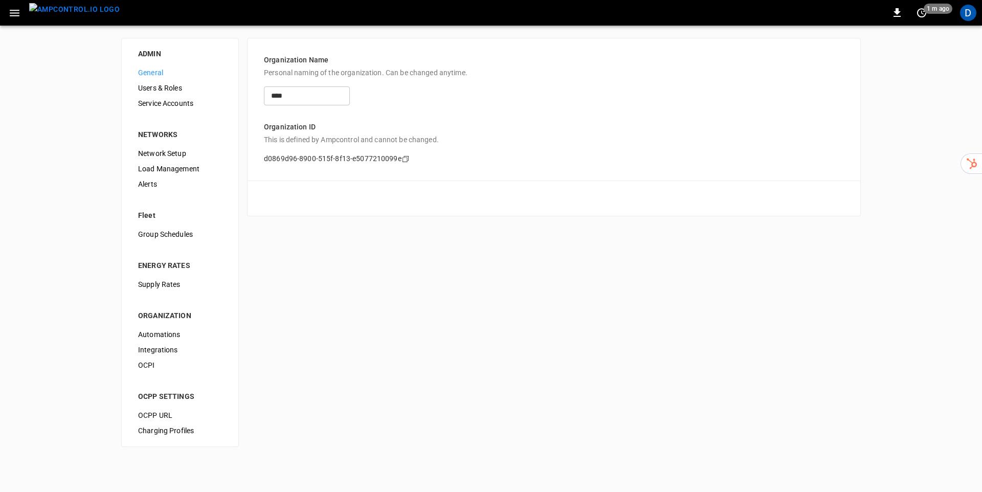
click at [170, 157] on span "Network Setup" at bounding box center [180, 153] width 84 height 11
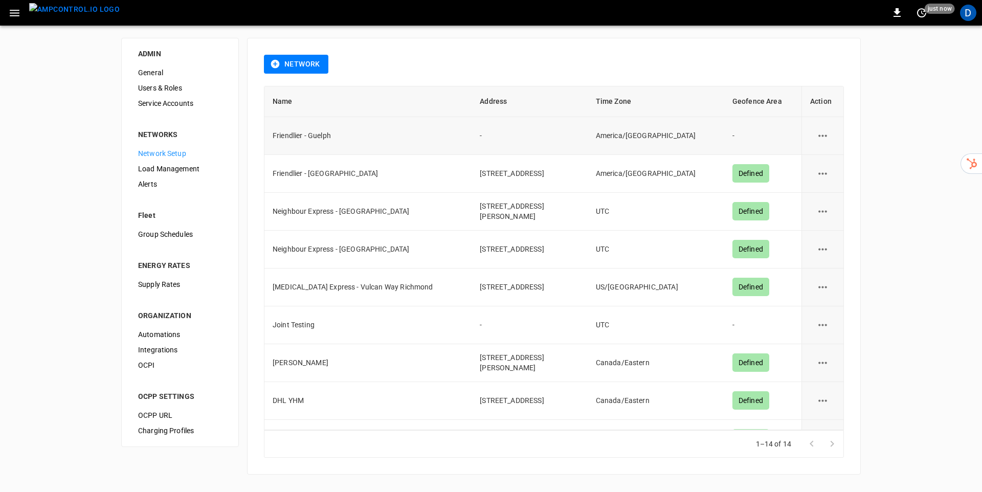
click at [827, 134] on icon "network options" at bounding box center [822, 135] width 13 height 13
click at [821, 157] on li "Edit" at bounding box center [828, 160] width 36 height 17
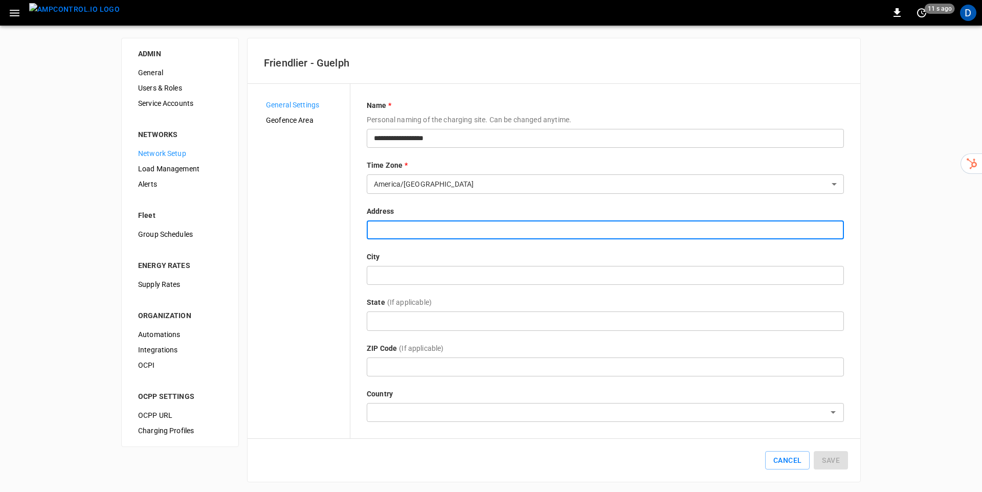
click at [432, 230] on input "text" at bounding box center [605, 229] width 477 height 19
paste input "**********"
drag, startPoint x: 423, startPoint y: 230, endPoint x: 672, endPoint y: 238, distance: 249.8
click at [672, 238] on input "**********" at bounding box center [605, 229] width 477 height 19
type input "**********"
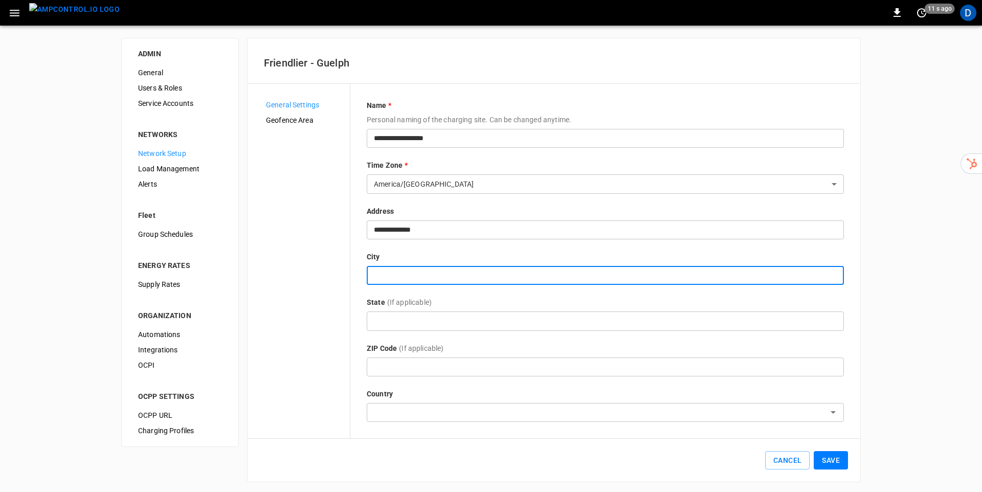
paste input "**********"
drag, startPoint x: 400, startPoint y: 276, endPoint x: 597, endPoint y: 291, distance: 197.5
click at [597, 291] on div "**********" at bounding box center [605, 261] width 477 height 322
type input "******"
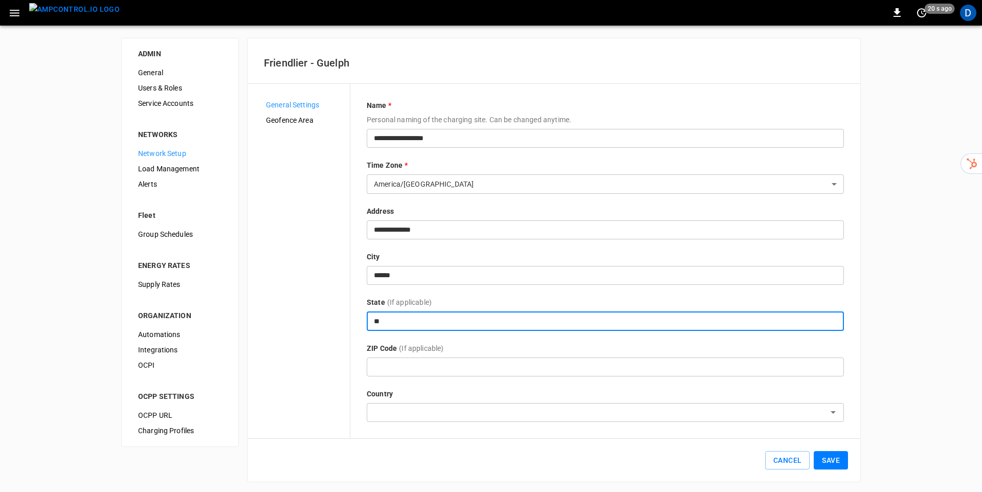
type input "*"
type input "*******"
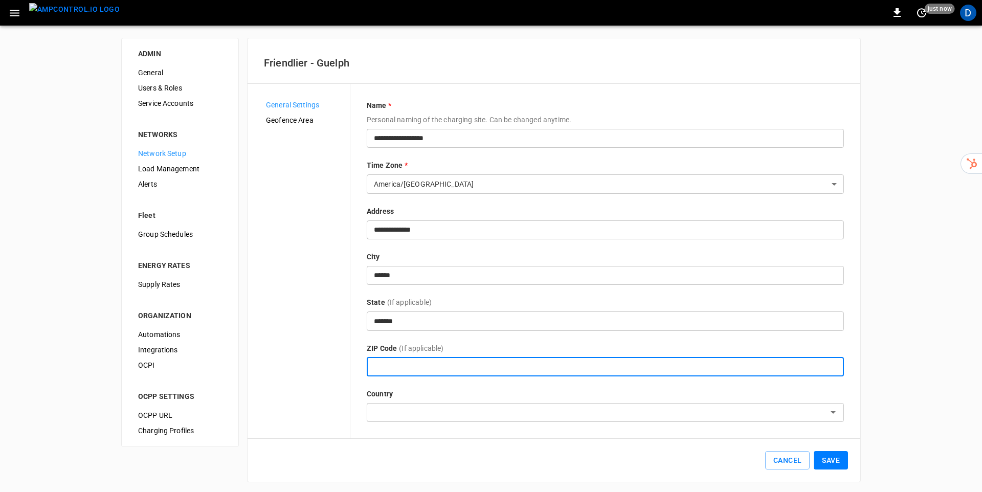
paste input "**********"
drag, startPoint x: 390, startPoint y: 367, endPoint x: 334, endPoint y: 362, distance: 56.0
click at [334, 362] on div "**********" at bounding box center [554, 261] width 580 height 322
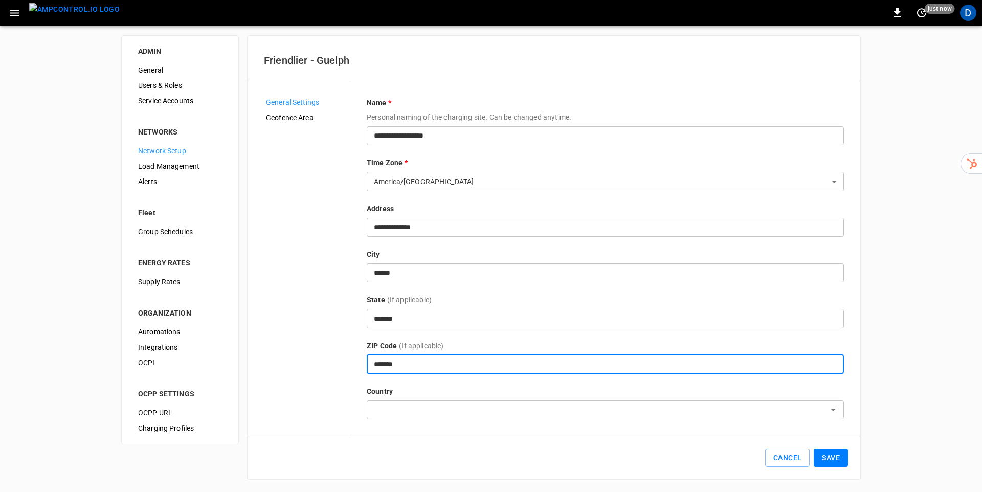
type input "*******"
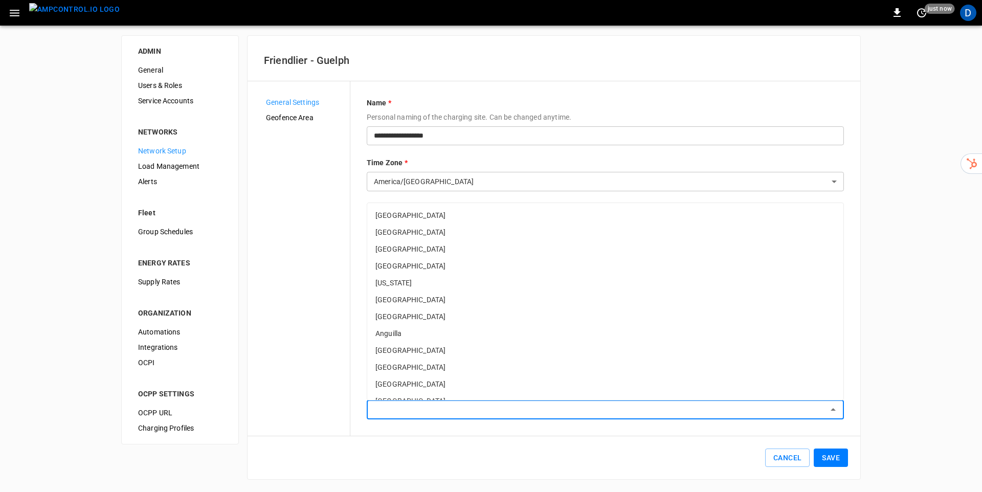
click at [423, 410] on input "text" at bounding box center [597, 410] width 454 height 13
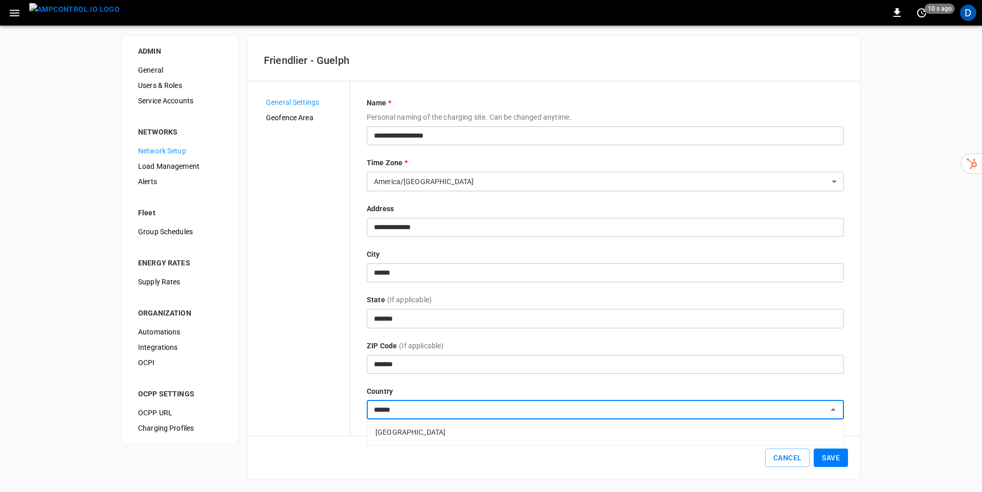
click at [407, 434] on li "Canada" at bounding box center [605, 432] width 476 height 17
type input "******"
click at [836, 459] on button "Save" at bounding box center [831, 458] width 34 height 19
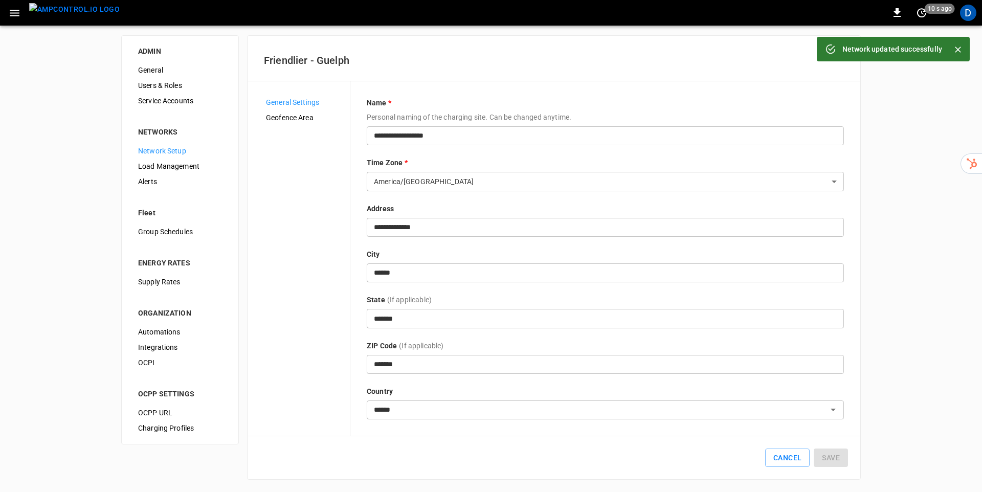
click at [294, 116] on span "Geofence Area" at bounding box center [304, 118] width 76 height 11
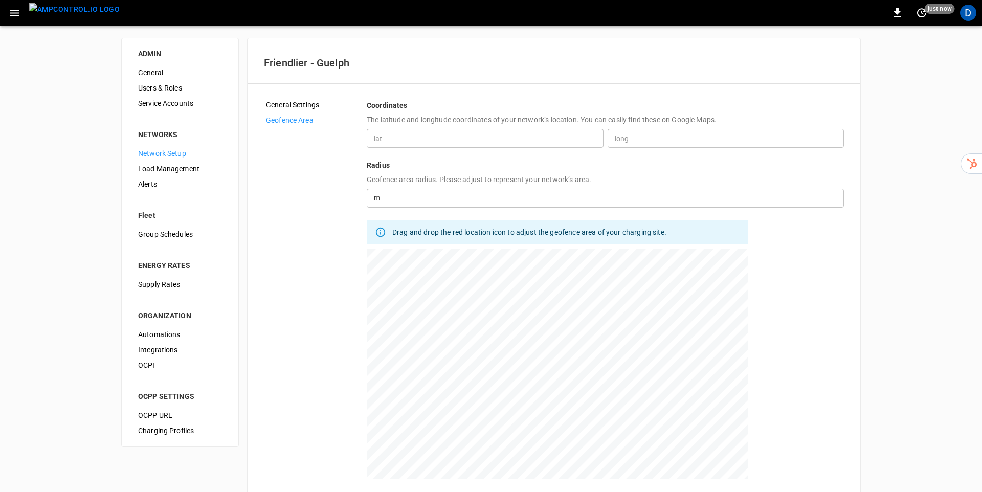
drag, startPoint x: 423, startPoint y: 126, endPoint x: 417, endPoint y: 135, distance: 10.1
click at [423, 126] on div "Coordinates The latitude and longitude coordinates of your network’s location. …" at bounding box center [605, 124] width 477 height 48
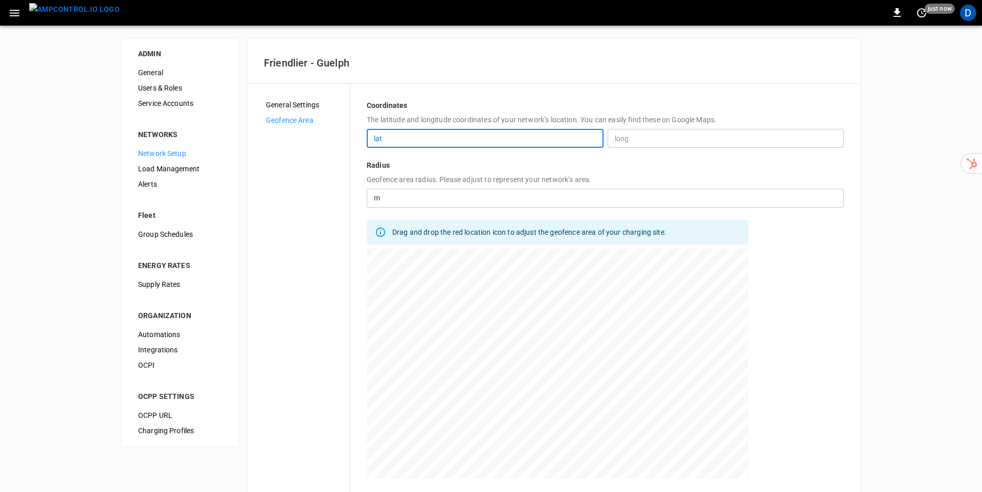
click at [417, 135] on input "lat" at bounding box center [485, 138] width 237 height 19
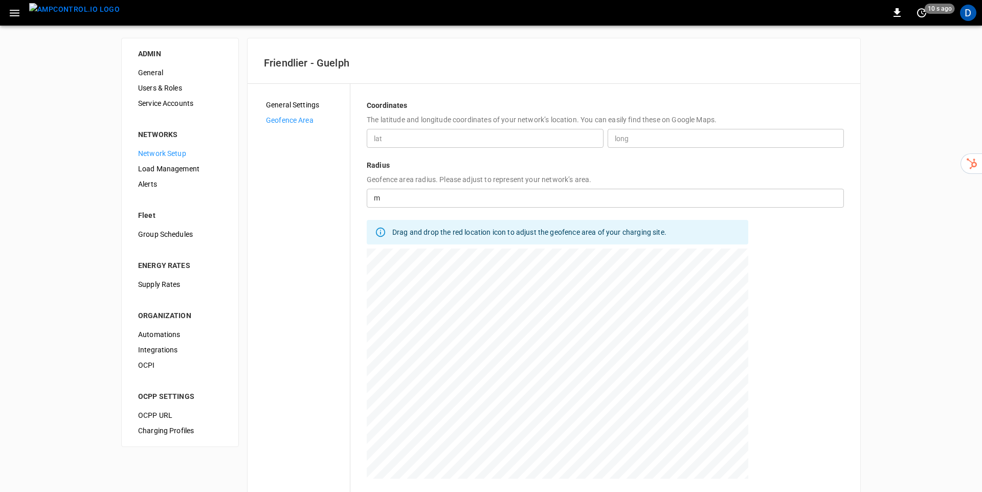
drag, startPoint x: 450, startPoint y: 135, endPoint x: 451, endPoint y: 140, distance: 5.8
click at [451, 139] on input "lat" at bounding box center [485, 138] width 237 height 19
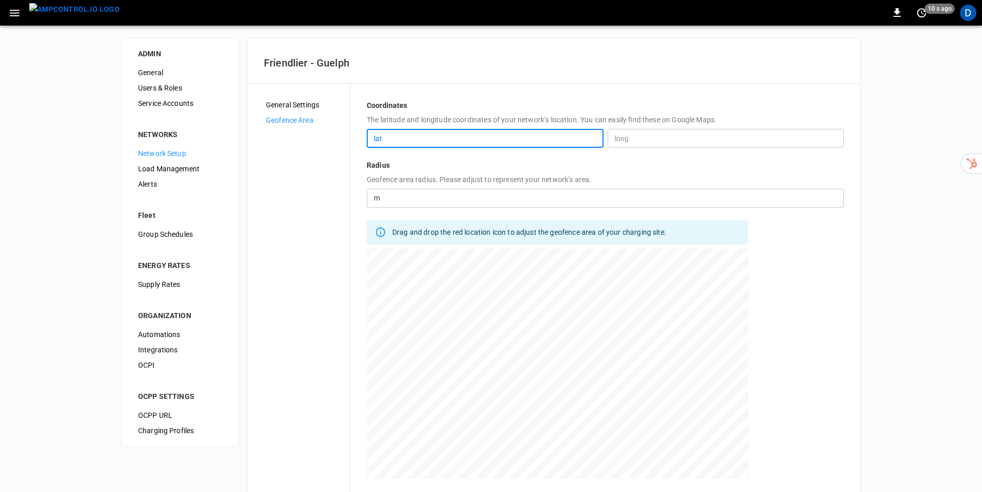
click at [466, 134] on input "*" at bounding box center [485, 138] width 237 height 19
paste input "*********"
type input "**********"
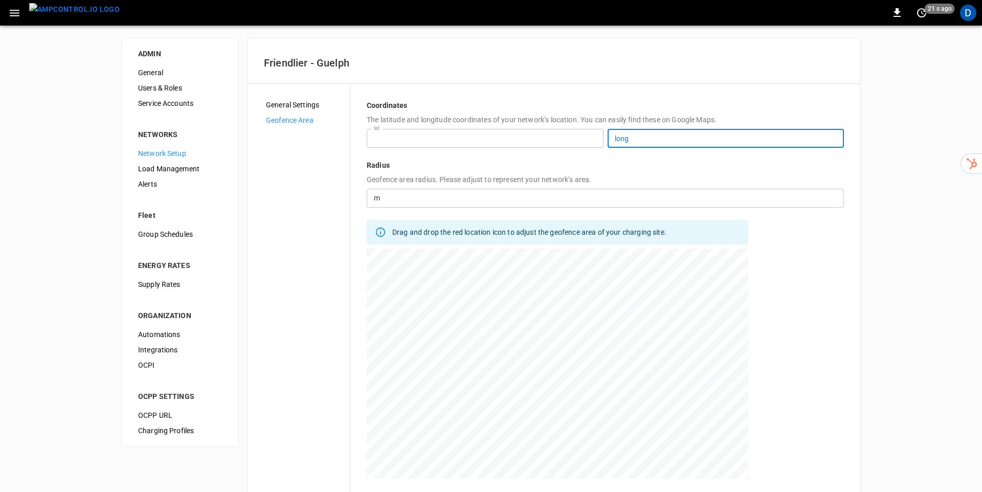
click at [658, 145] on input "long" at bounding box center [726, 138] width 237 height 19
type input "*"
paste input "number"
click at [617, 137] on input "long" at bounding box center [726, 138] width 237 height 19
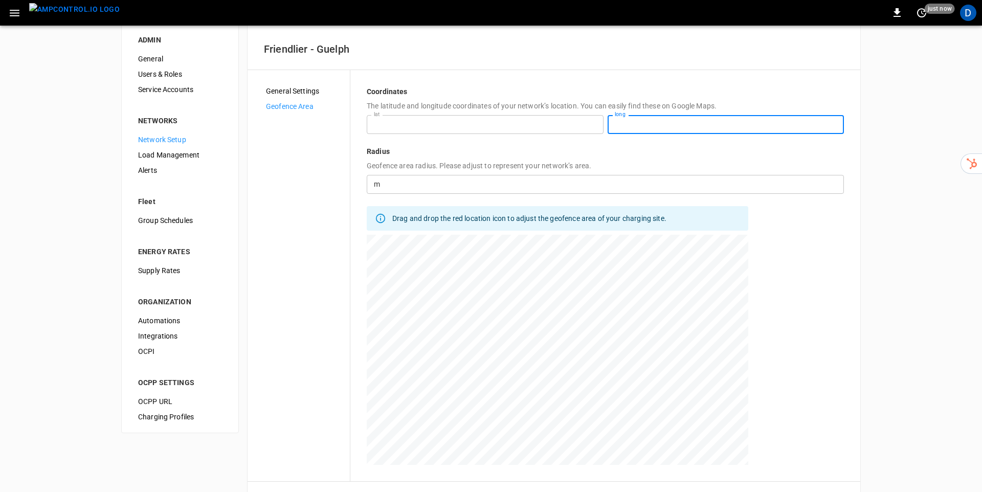
scroll to position [60, 0]
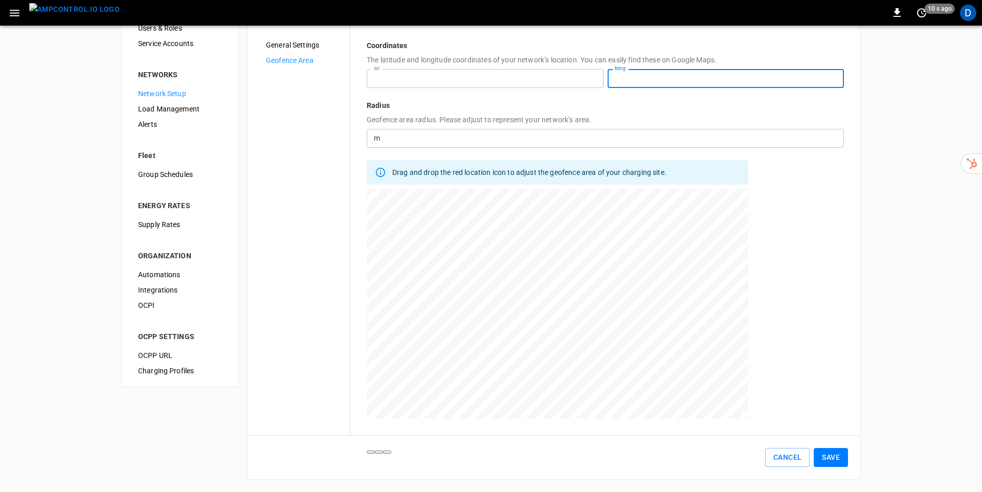
type input "**********"
click at [840, 462] on button "Save" at bounding box center [831, 457] width 34 height 19
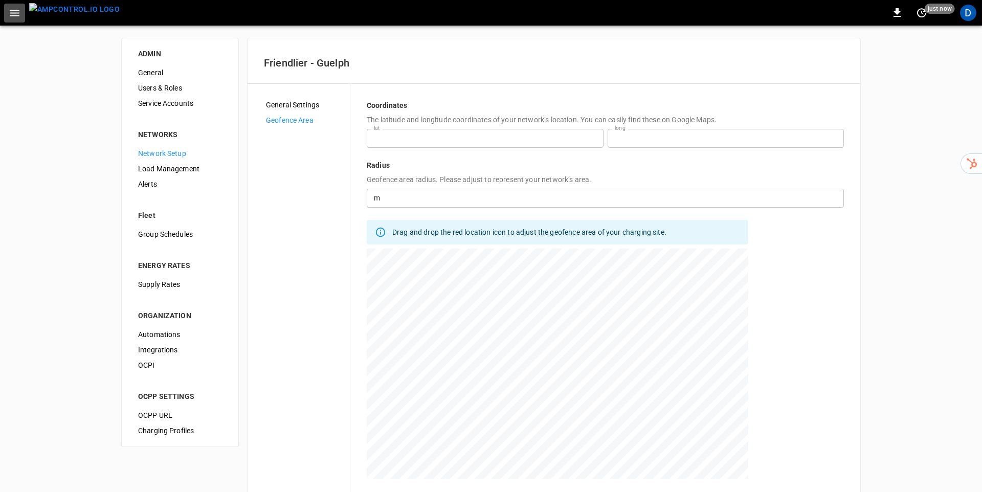
click at [12, 13] on icon "button" at bounding box center [15, 13] width 10 height 7
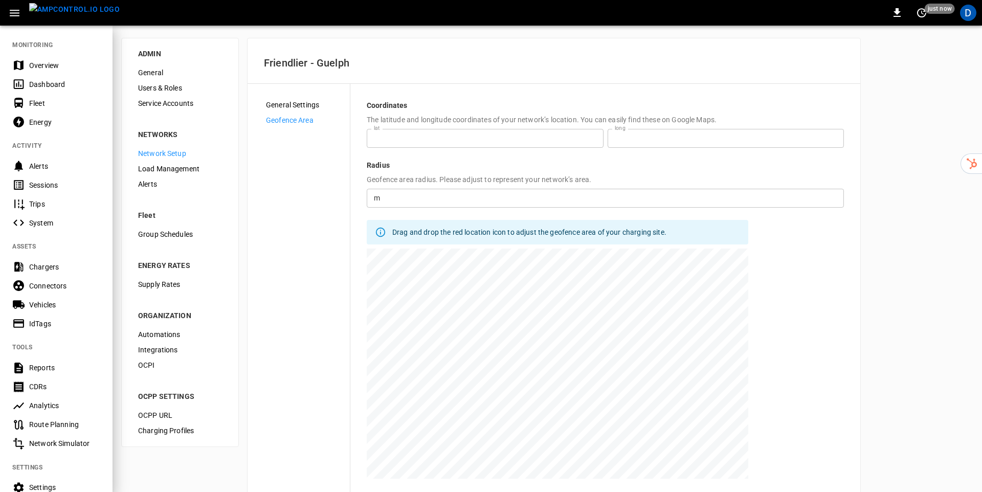
click at [349, 52] on div at bounding box center [491, 246] width 982 height 492
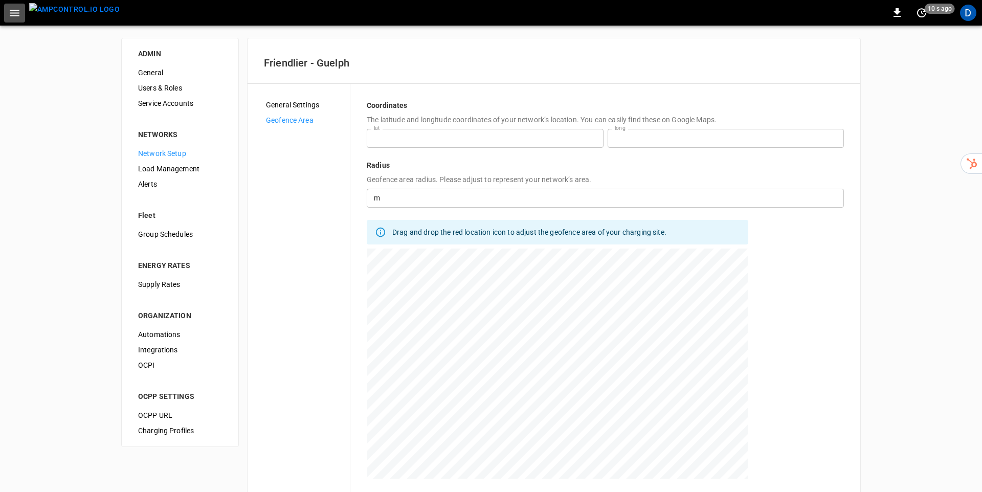
click at [12, 12] on icon "button" at bounding box center [15, 13] width 10 height 7
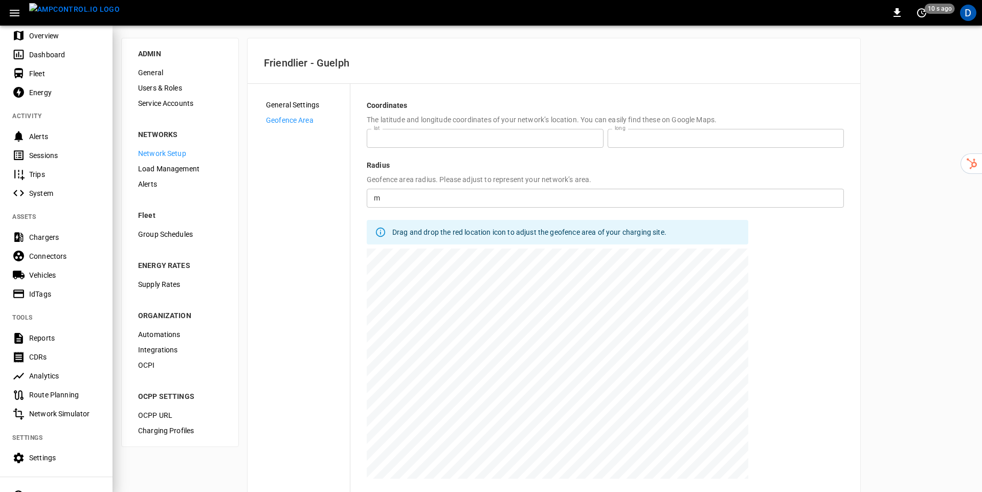
scroll to position [31, 0]
click at [42, 459] on div "Settings" at bounding box center [64, 456] width 71 height 10
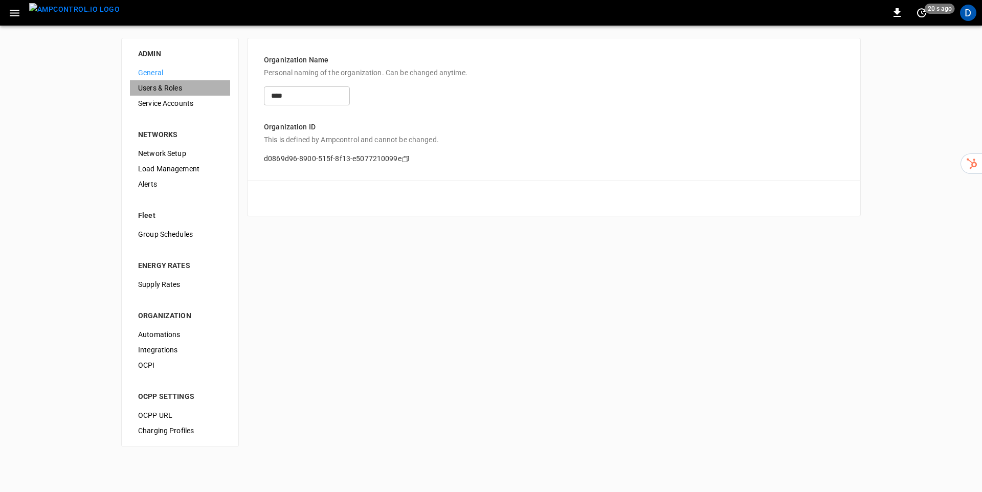
click at [169, 86] on span "Users & Roles" at bounding box center [180, 88] width 84 height 11
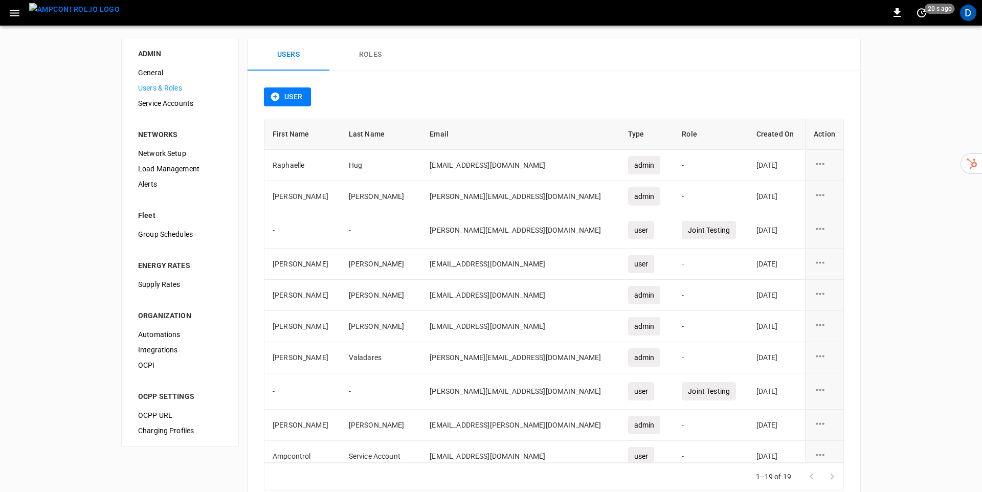
click at [8, 14] on icon "button" at bounding box center [14, 13] width 13 height 13
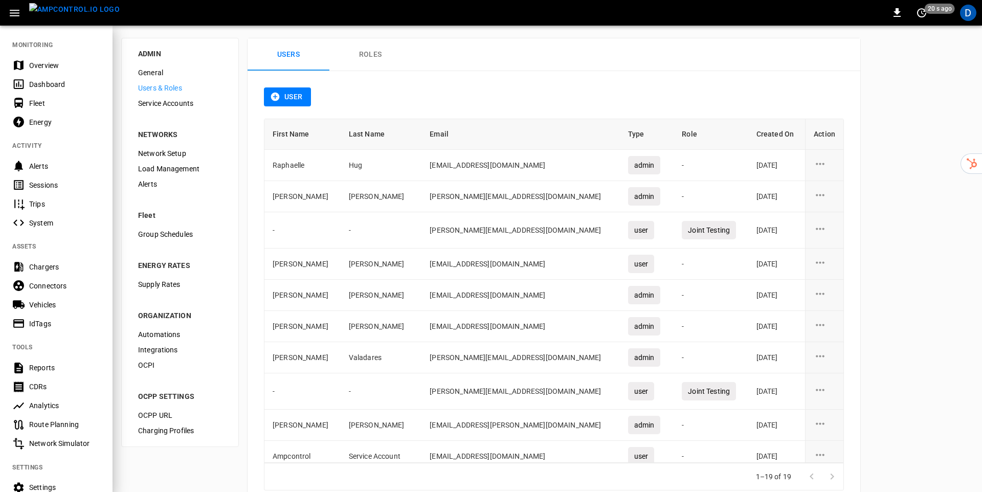
scroll to position [93, 0]
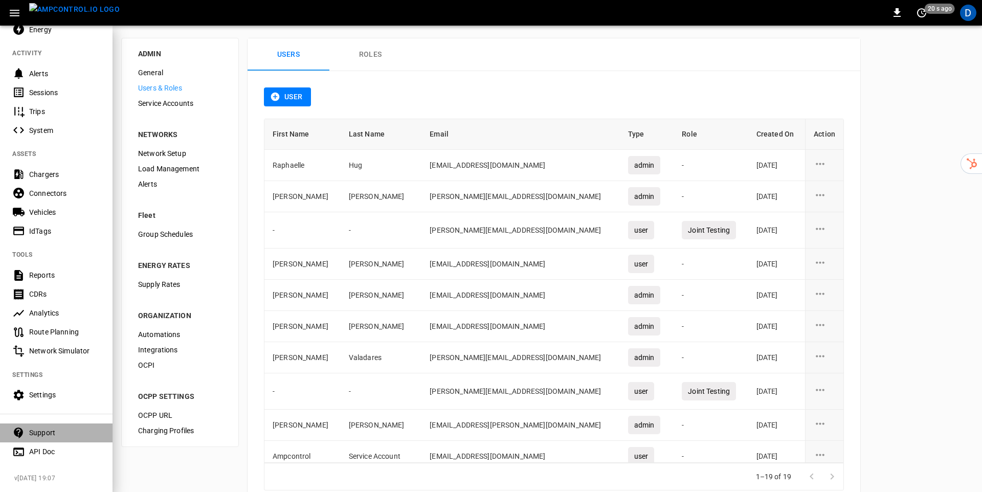
click at [43, 427] on div "Support" at bounding box center [56, 433] width 113 height 19
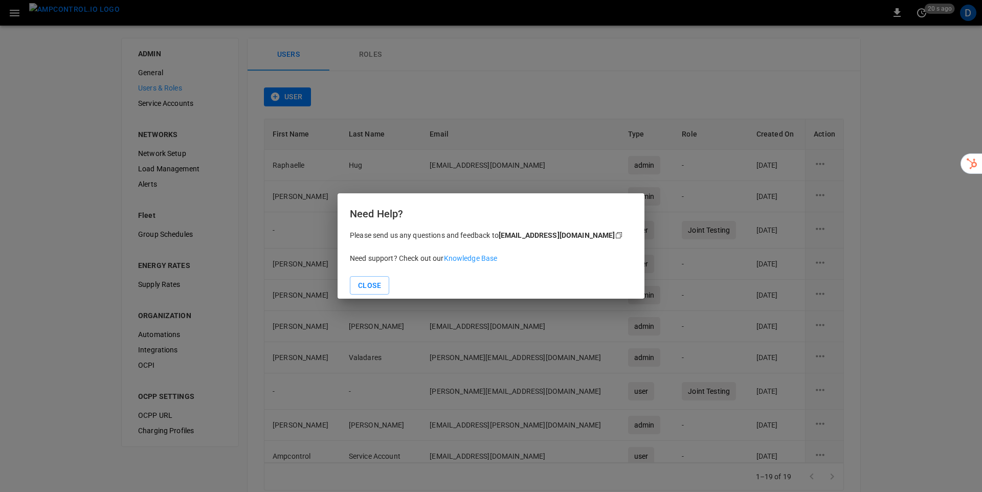
click at [477, 257] on link "Knowledge Base" at bounding box center [471, 258] width 54 height 8
